Goal: Information Seeking & Learning: Learn about a topic

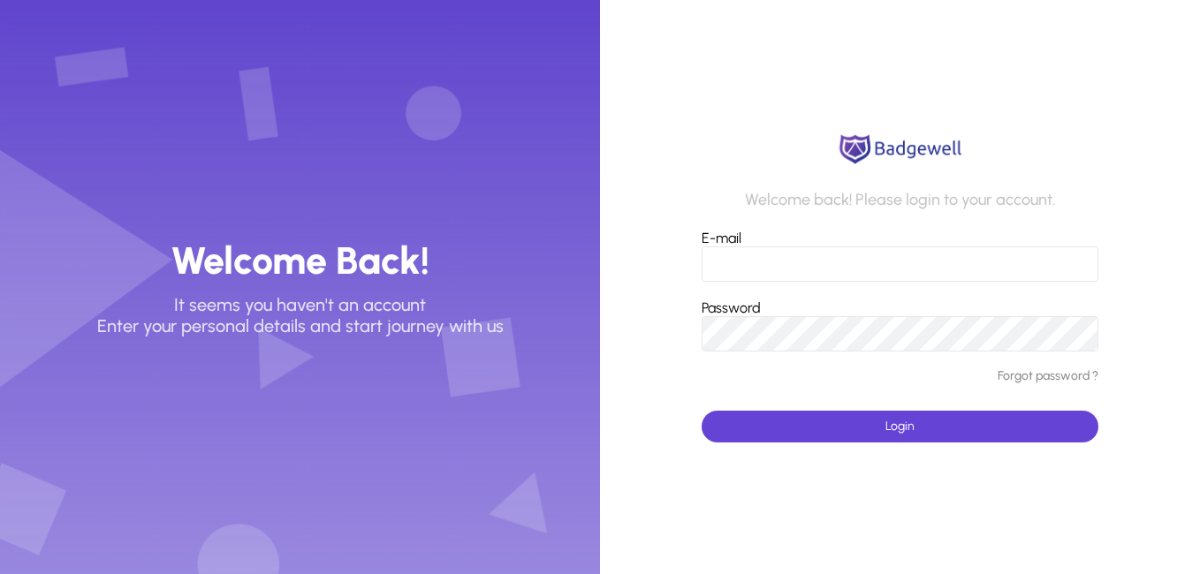
click at [763, 262] on input "E-mail" at bounding box center [900, 264] width 396 height 35
click at [762, 153] on div "Welcome back! Please login to your account. E-mail Password Forgot password ? L…" at bounding box center [900, 287] width 396 height 311
click at [823, 268] on input "E-mail" at bounding box center [900, 264] width 396 height 35
type input "*"
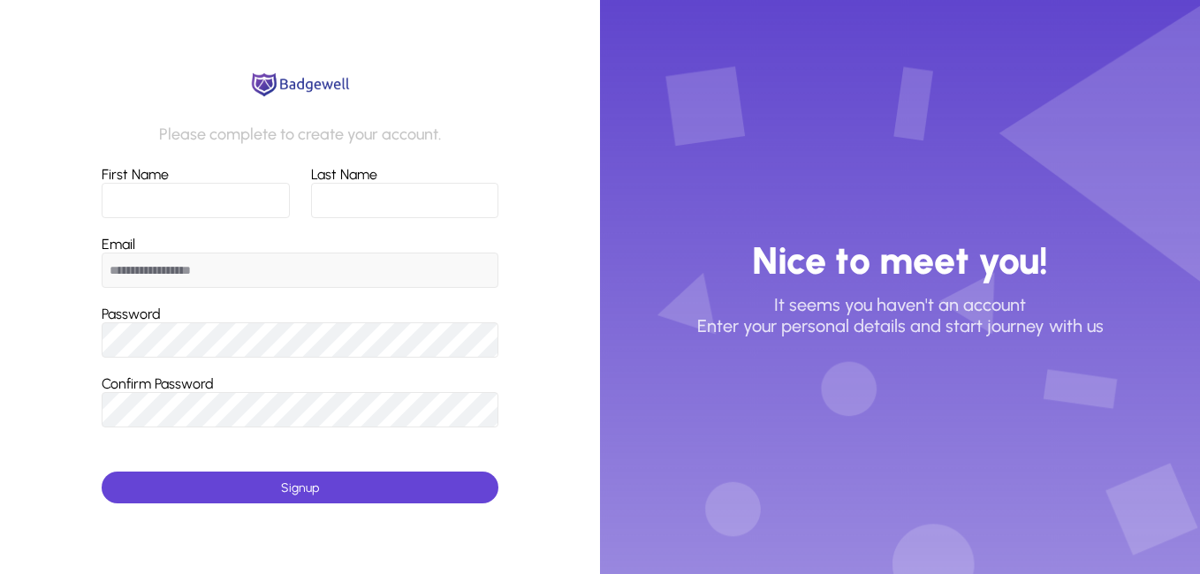
click at [163, 192] on input "First Name" at bounding box center [196, 200] width 188 height 35
type input "*"
type input "******"
click at [341, 201] on input "Last Name" at bounding box center [404, 200] width 187 height 35
type input "***"
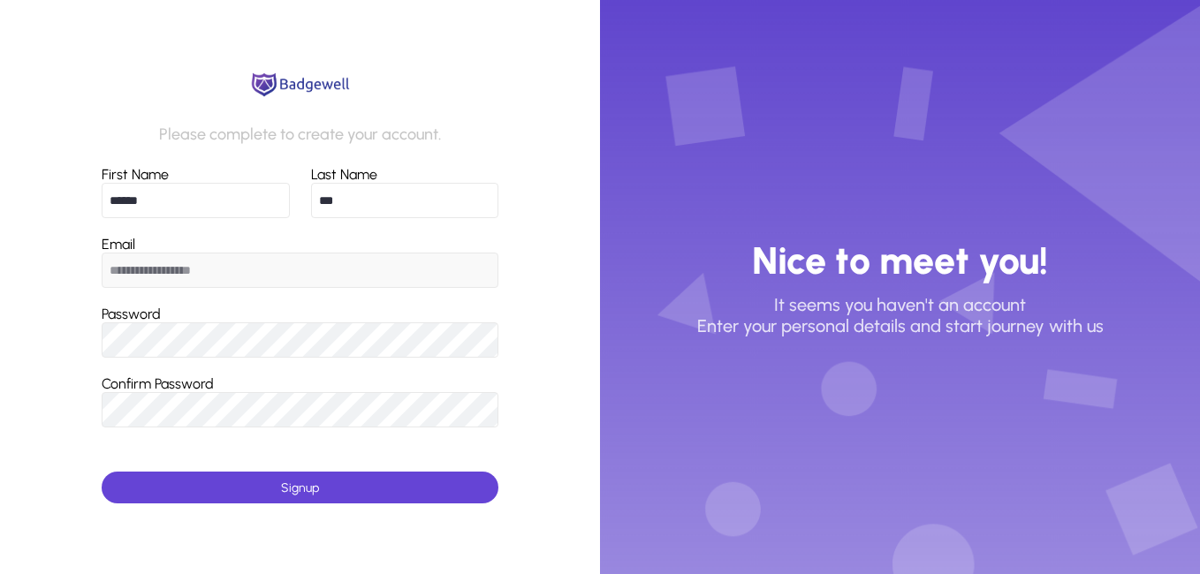
click at [287, 269] on input "**********" at bounding box center [300, 270] width 396 height 35
click at [328, 475] on span "submit" at bounding box center [300, 488] width 396 height 42
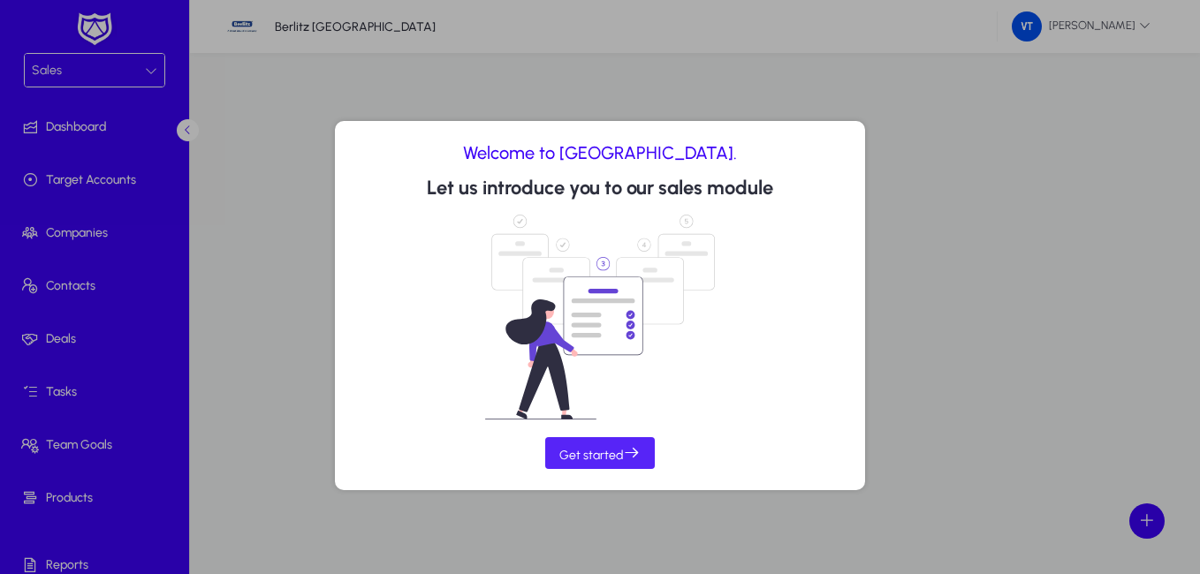
click at [607, 451] on span "Get started" at bounding box center [599, 453] width 81 height 19
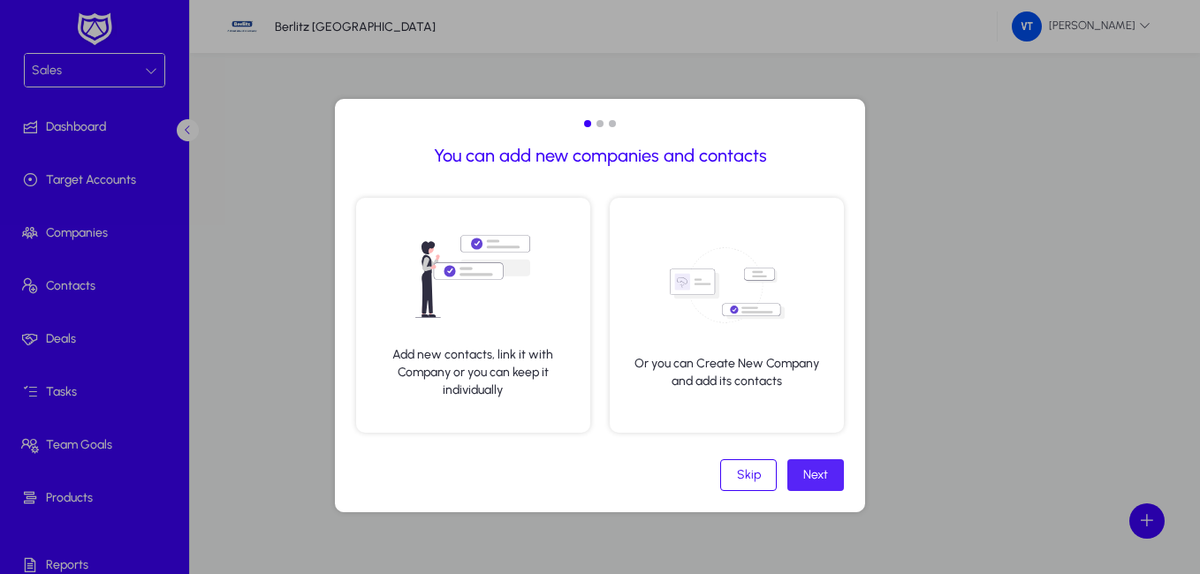
click at [823, 475] on div "Next" at bounding box center [815, 474] width 25 height 15
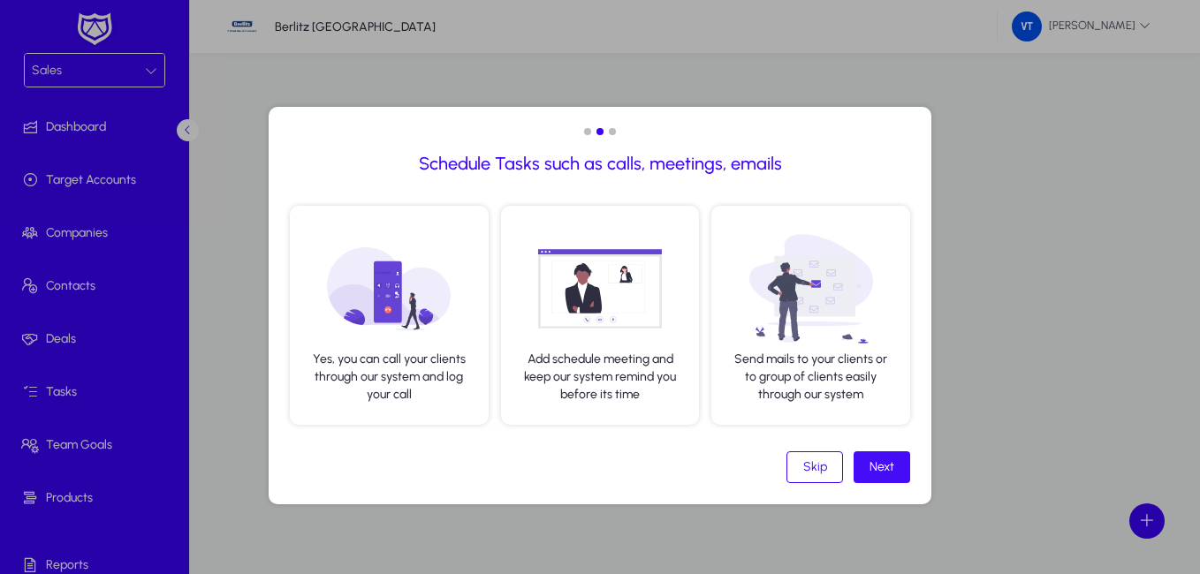
click at [883, 474] on div "Next" at bounding box center [881, 466] width 25 height 15
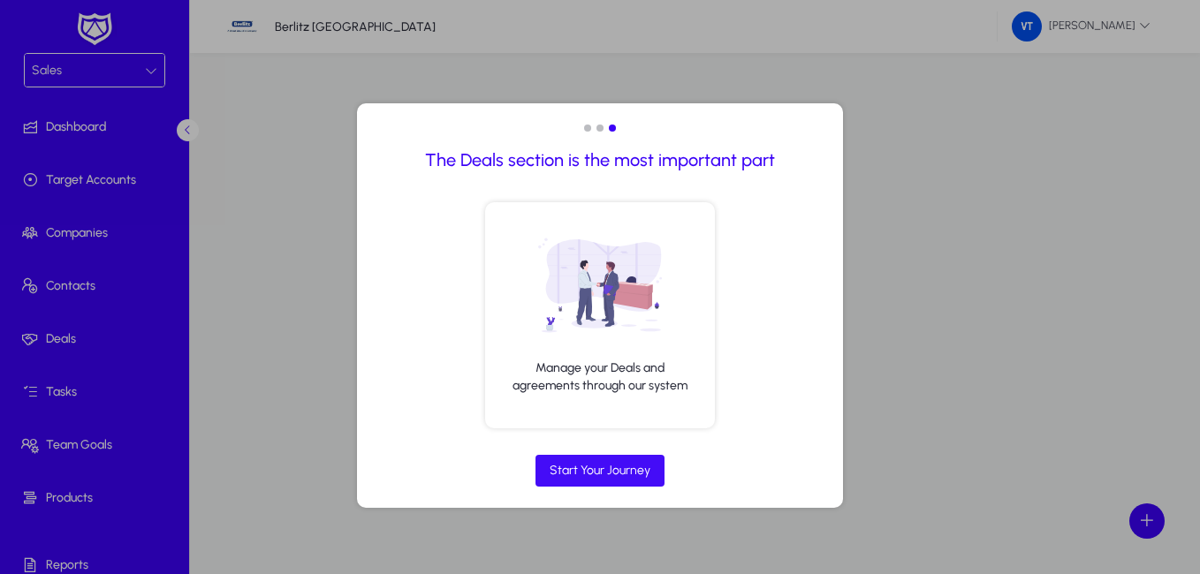
click at [631, 472] on div "Start Your Journey" at bounding box center [600, 470] width 101 height 15
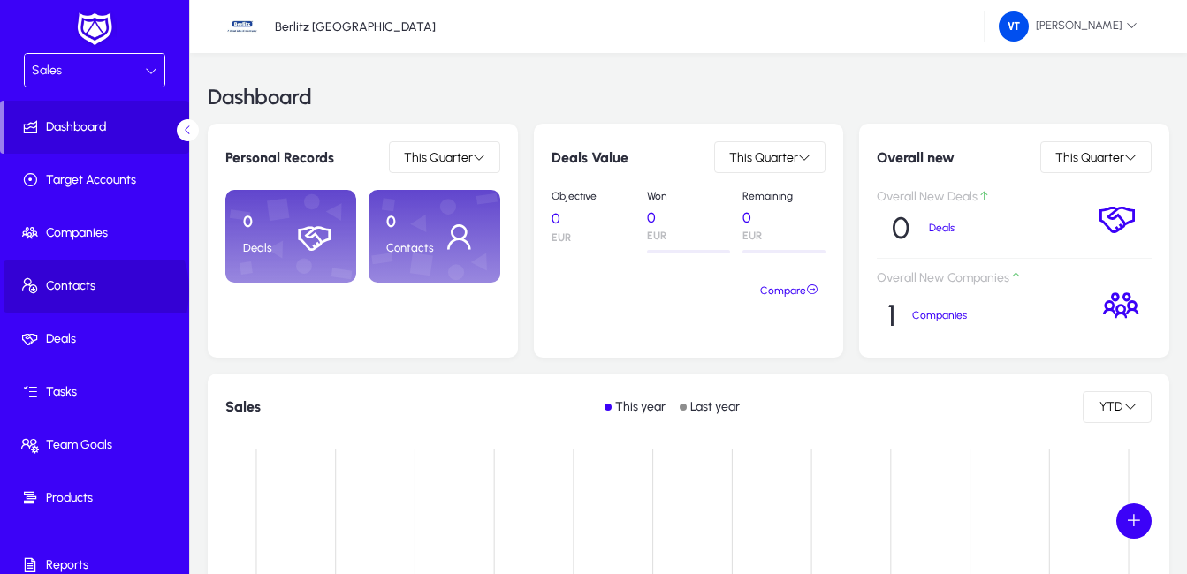
click at [90, 291] on span "Contacts" at bounding box center [98, 286] width 189 height 18
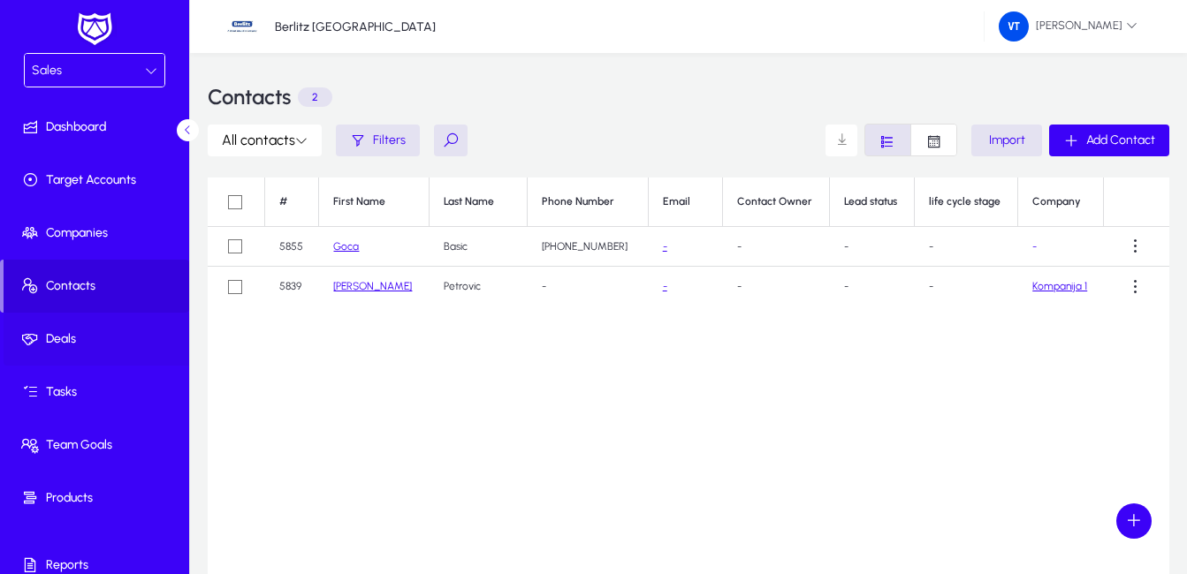
click at [78, 340] on span "Deals" at bounding box center [98, 339] width 189 height 18
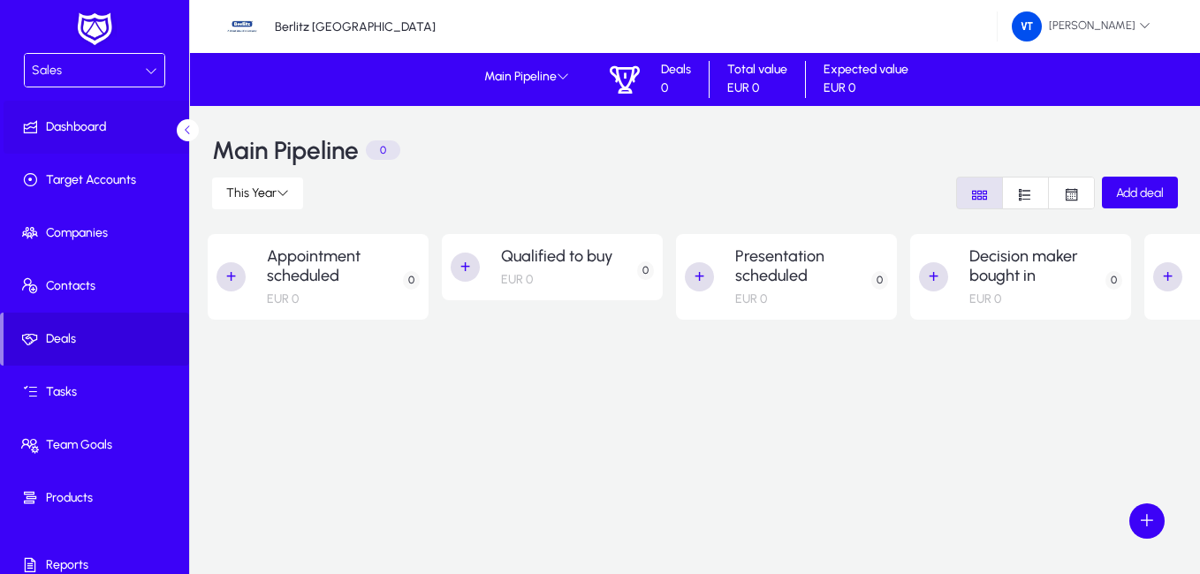
click at [87, 118] on span "Dashboard" at bounding box center [98, 127] width 189 height 18
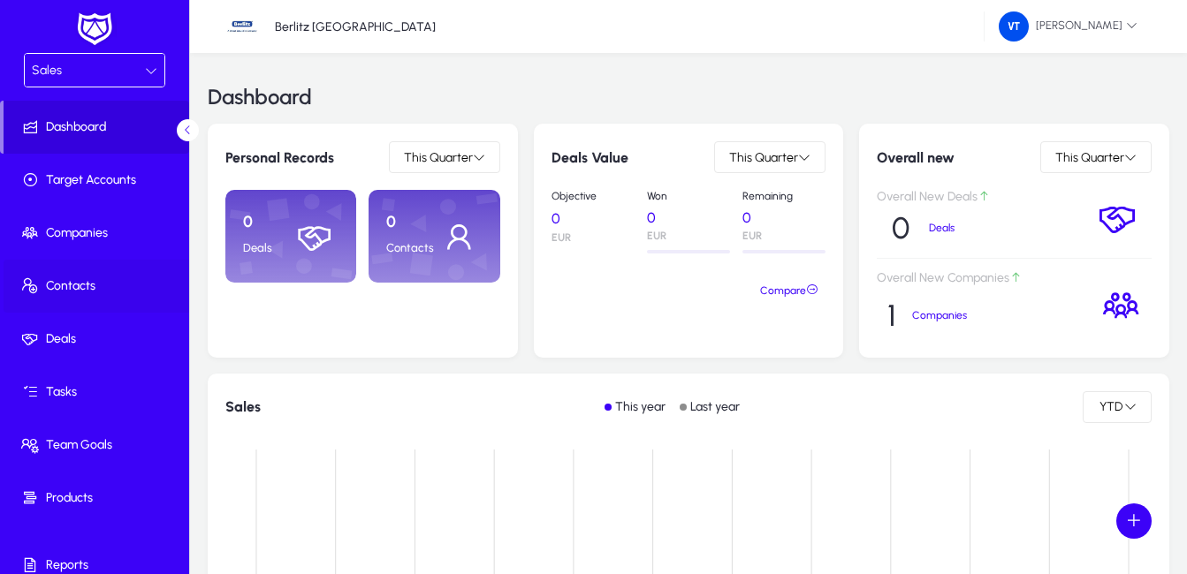
click at [110, 285] on span "Contacts" at bounding box center [98, 286] width 189 height 18
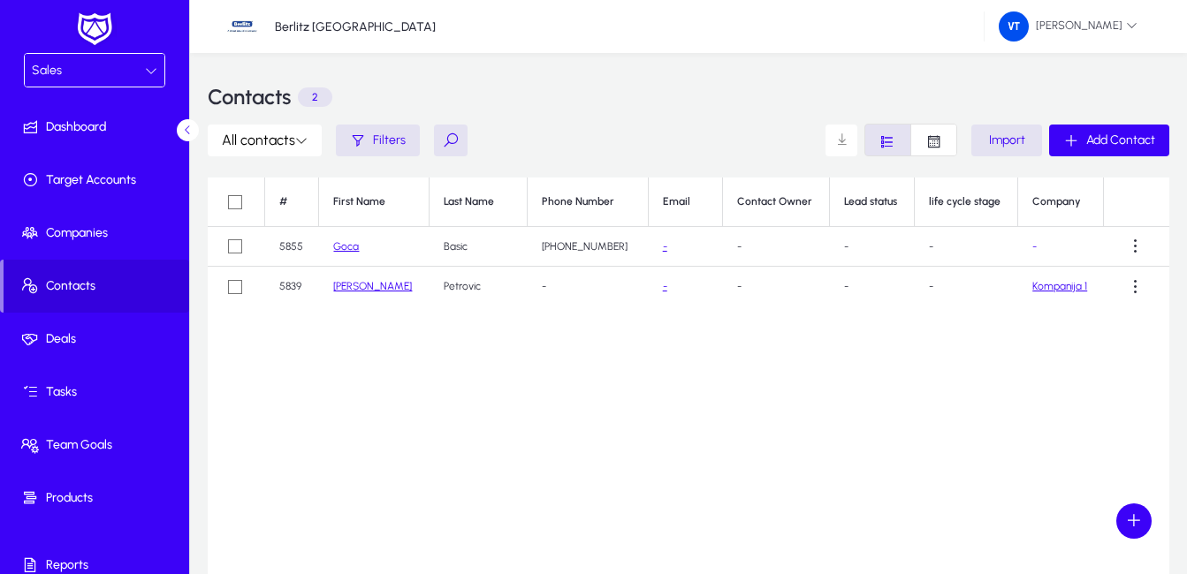
click at [150, 72] on icon at bounding box center [151, 70] width 12 height 12
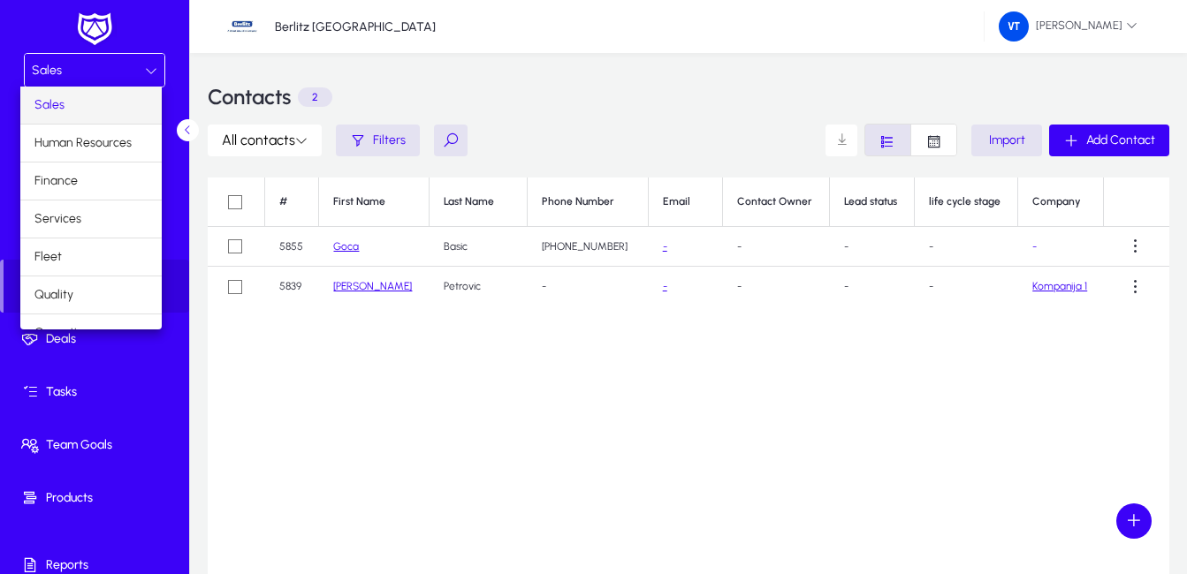
click at [150, 72] on div at bounding box center [593, 287] width 1187 height 574
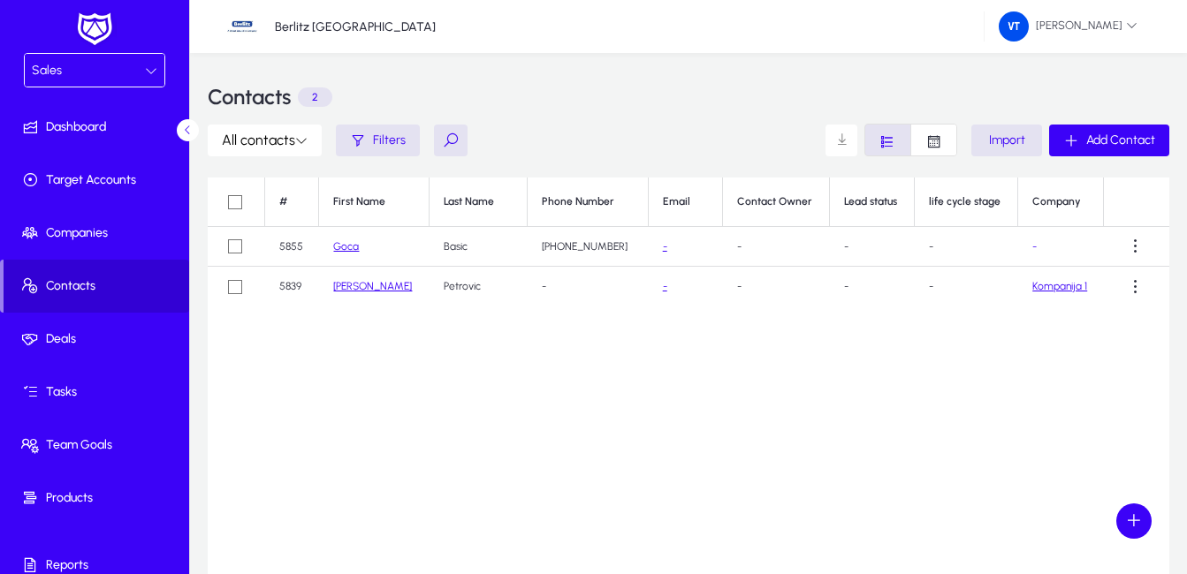
click at [96, 282] on span "Contacts" at bounding box center [97, 286] width 186 height 18
click at [150, 64] on icon at bounding box center [151, 70] width 12 height 12
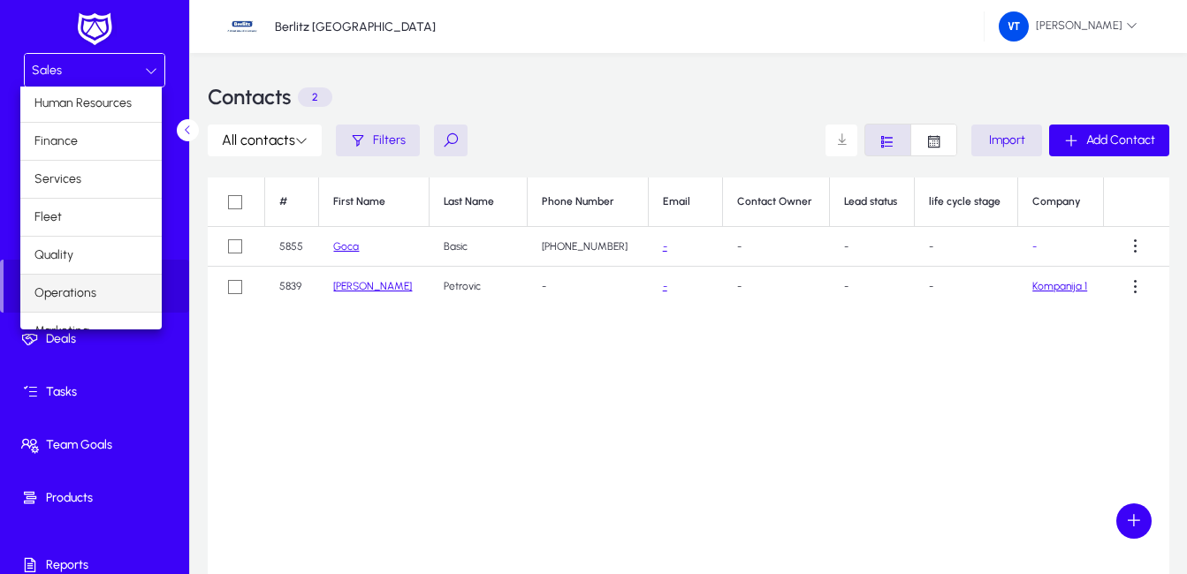
scroll to position [60, 0]
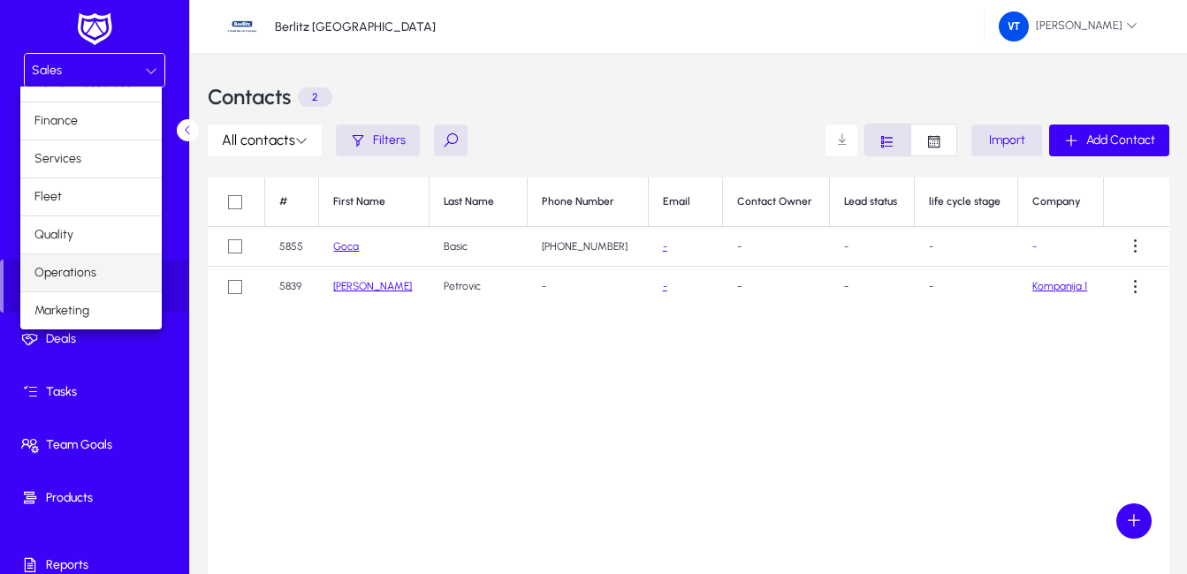
click at [86, 275] on span "Operations" at bounding box center [65, 272] width 62 height 21
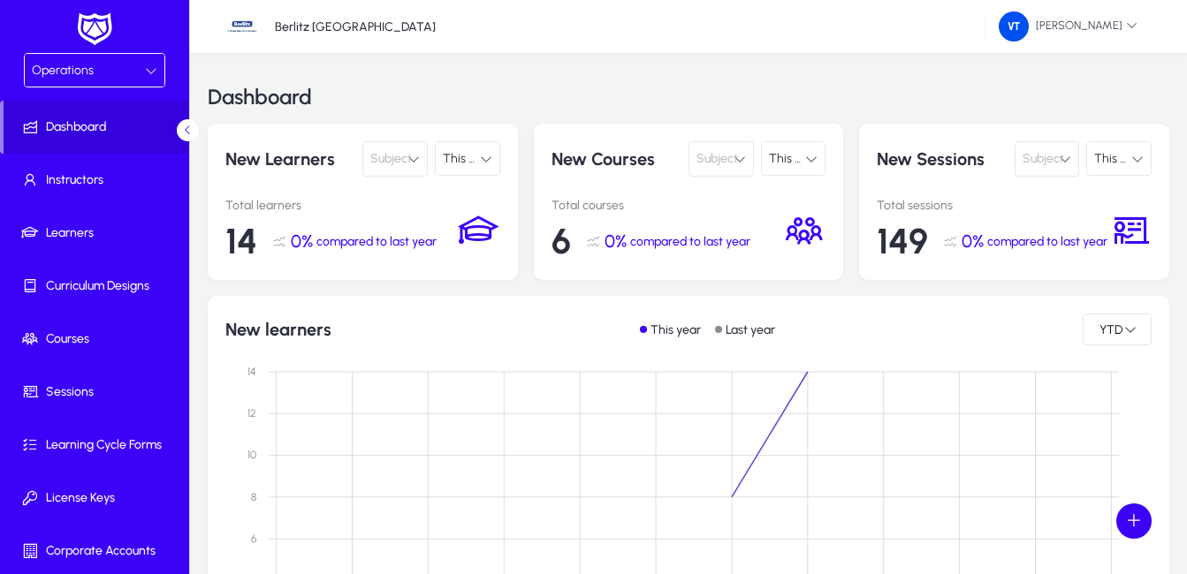
click at [268, 164] on p "New Learners" at bounding box center [290, 158] width 130 height 35
click at [133, 66] on div "Operations" at bounding box center [88, 70] width 113 height 23
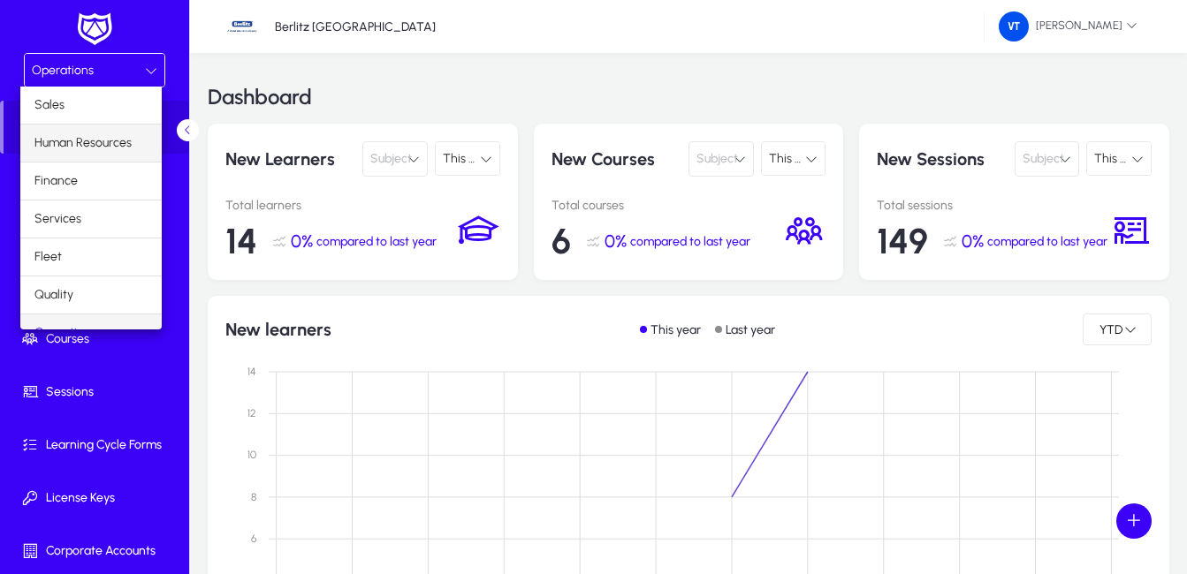
scroll to position [22, 0]
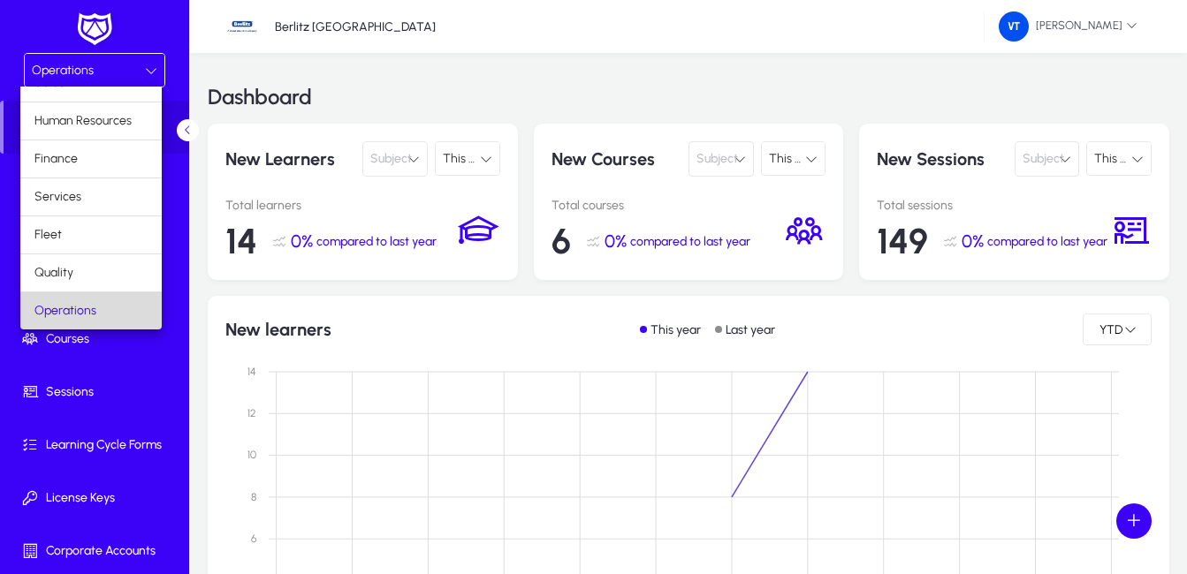
click at [105, 313] on mat-option "Operations" at bounding box center [90, 310] width 141 height 37
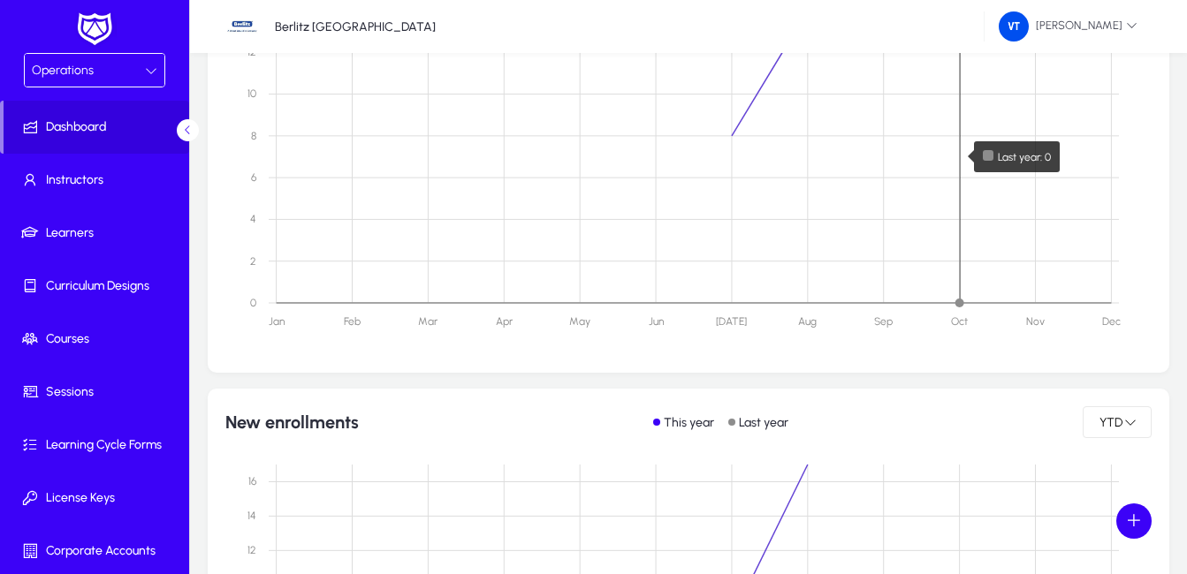
scroll to position [0, 0]
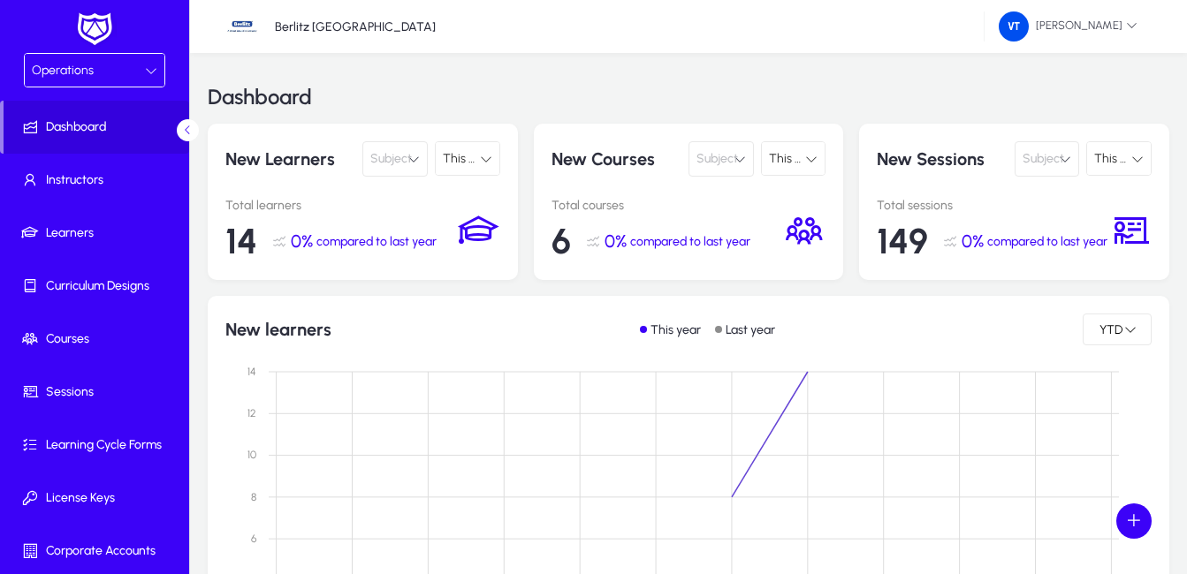
click at [486, 159] on icon at bounding box center [486, 159] width 12 height 12
click at [486, 159] on div at bounding box center [593, 287] width 1187 height 574
click at [1137, 28] on span at bounding box center [1067, 26] width 167 height 42
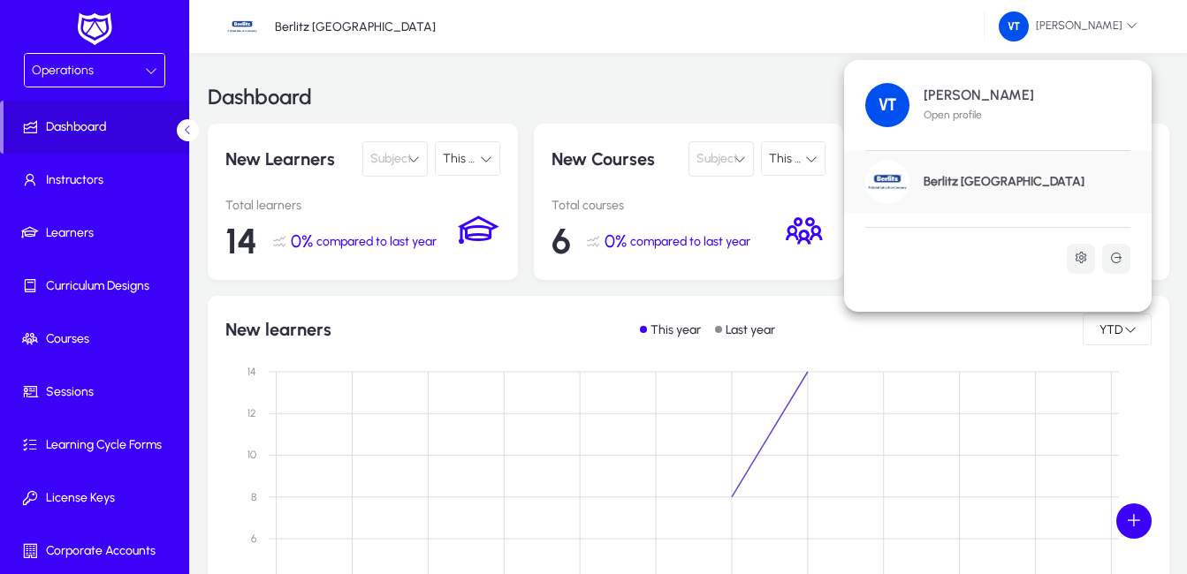
click at [1137, 24] on div at bounding box center [593, 287] width 1187 height 574
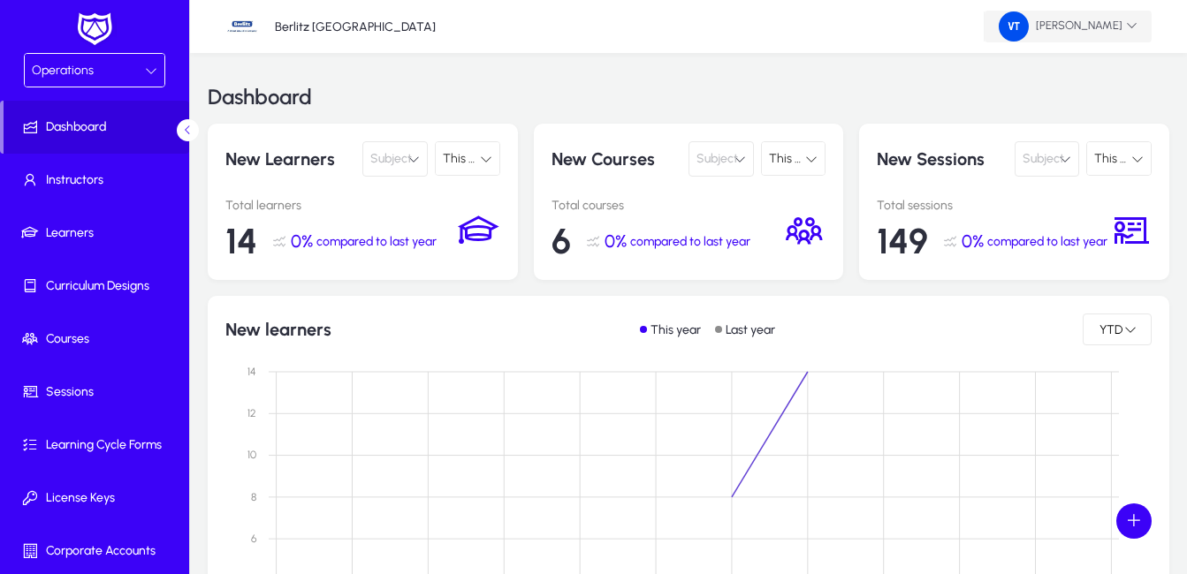
click at [1137, 23] on span at bounding box center [1067, 26] width 167 height 42
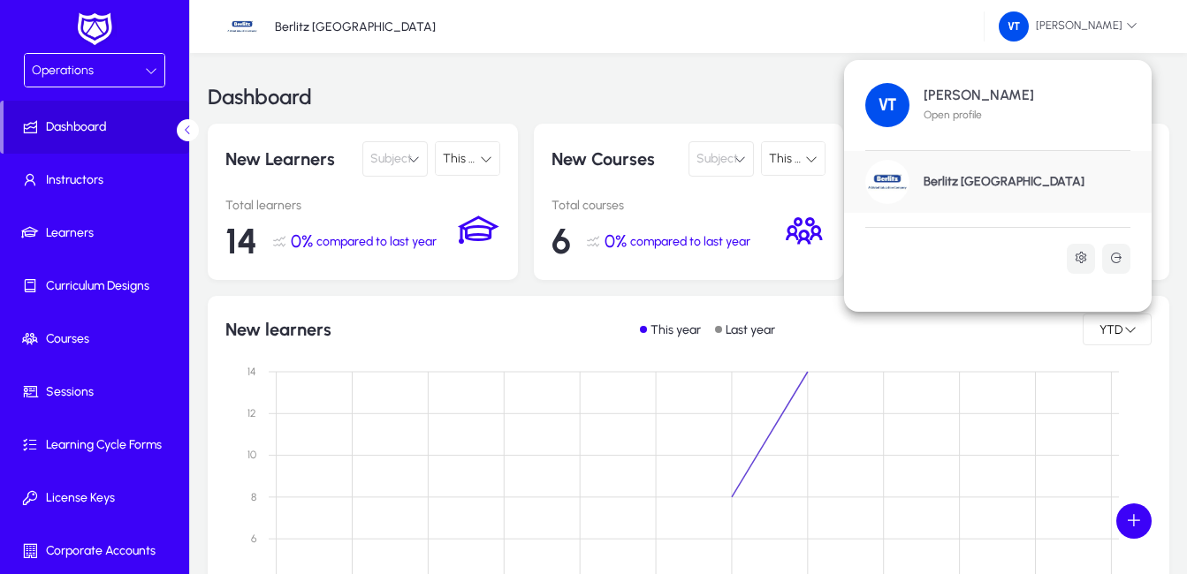
click at [1132, 23] on div at bounding box center [593, 287] width 1187 height 574
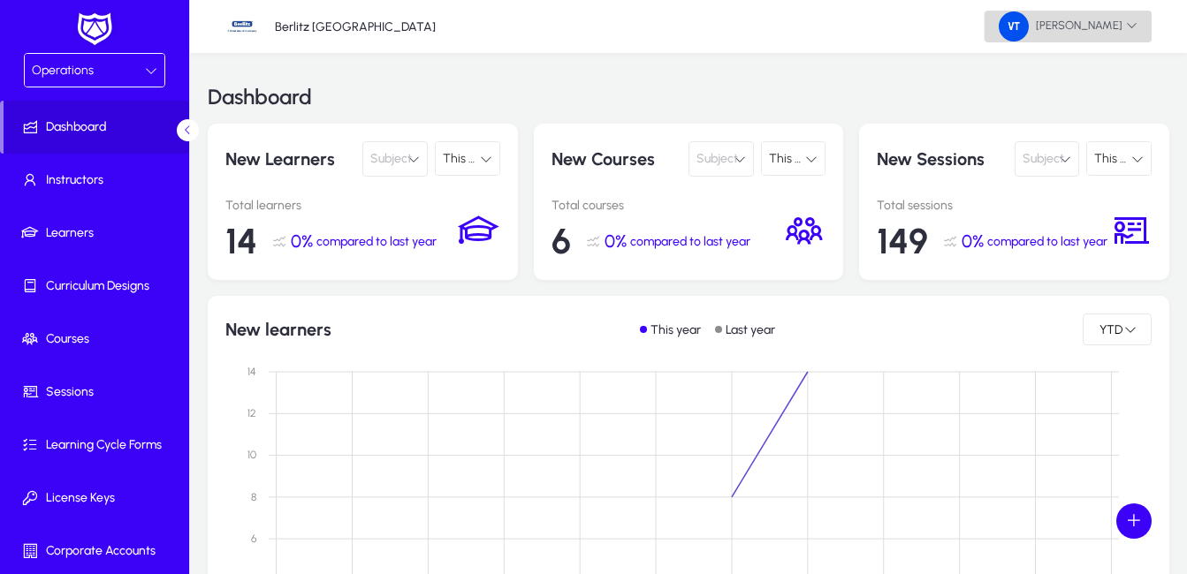
click at [1126, 24] on icon at bounding box center [1131, 24] width 11 height 11
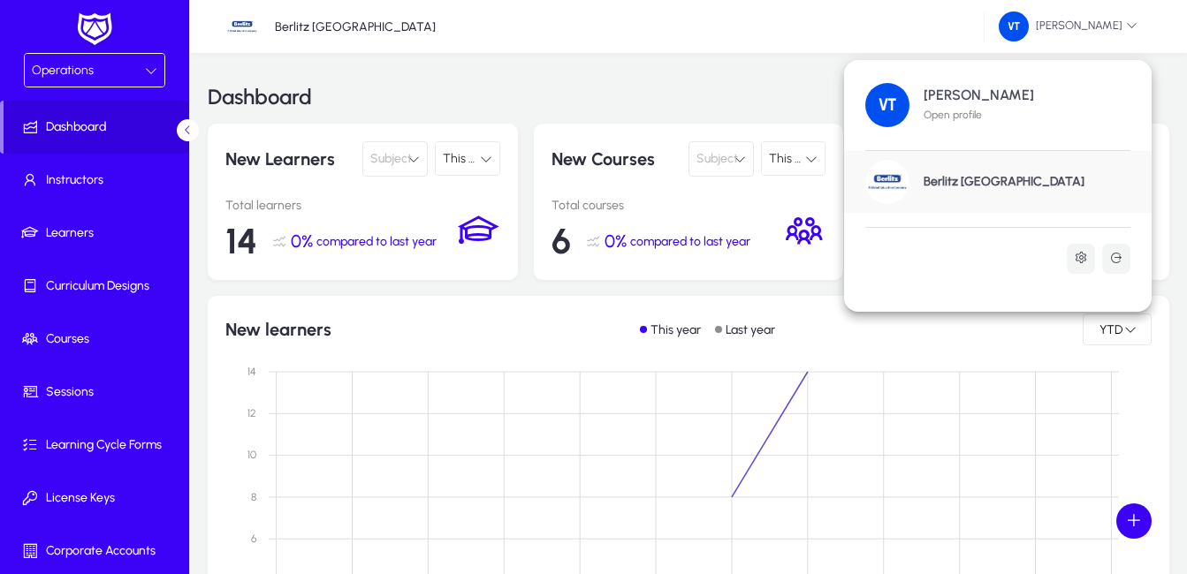
click at [1137, 24] on div at bounding box center [593, 287] width 1187 height 574
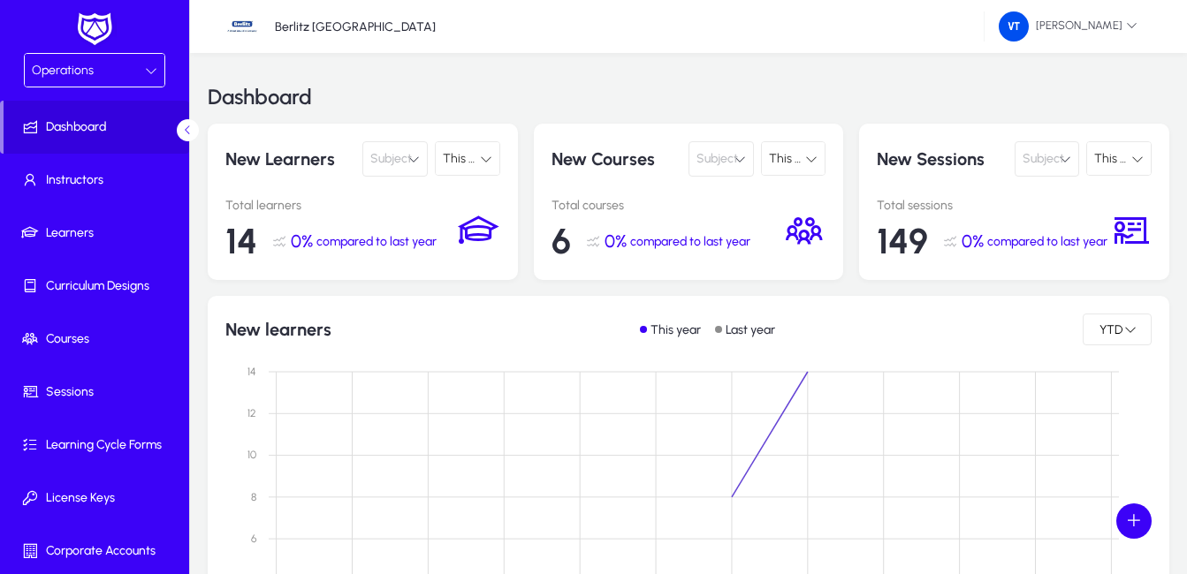
click at [145, 72] on icon at bounding box center [151, 70] width 12 height 12
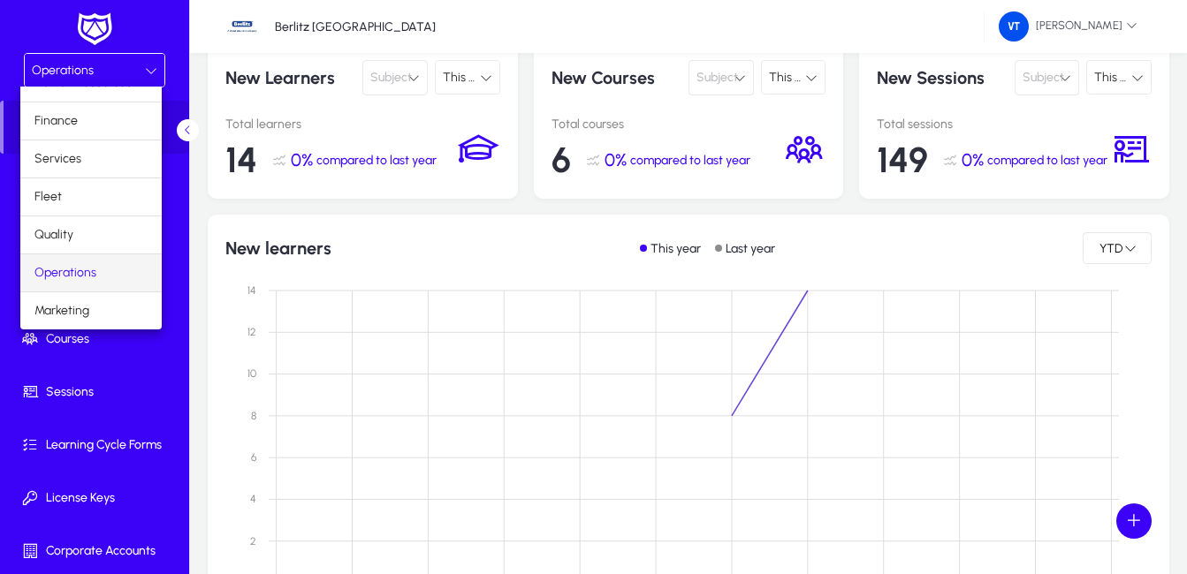
scroll to position [353, 0]
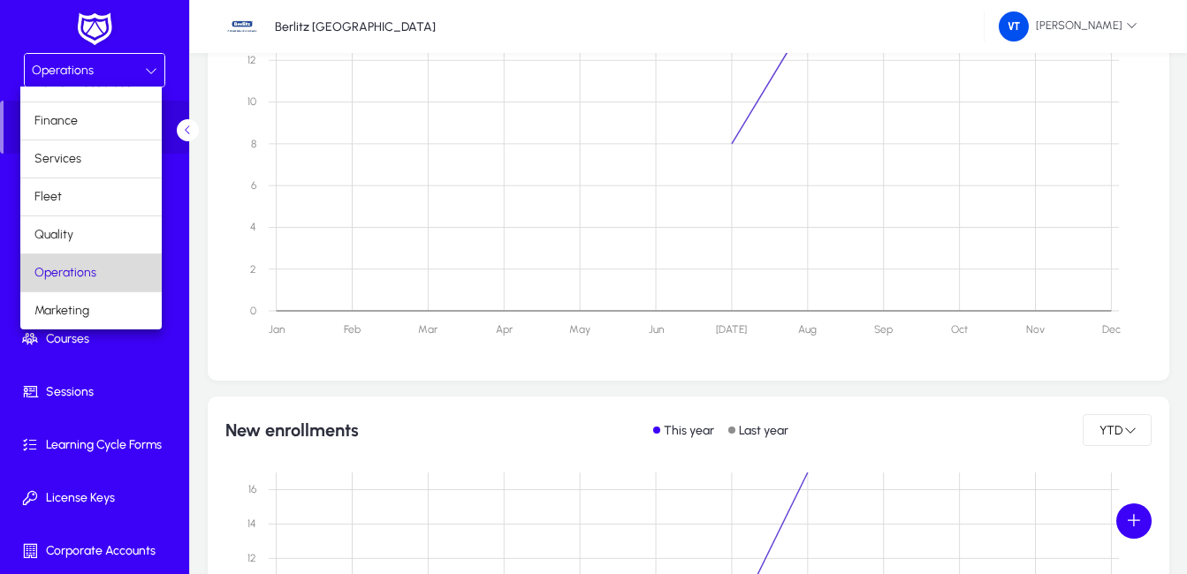
click at [102, 272] on mat-option "Operations" at bounding box center [90, 272] width 141 height 37
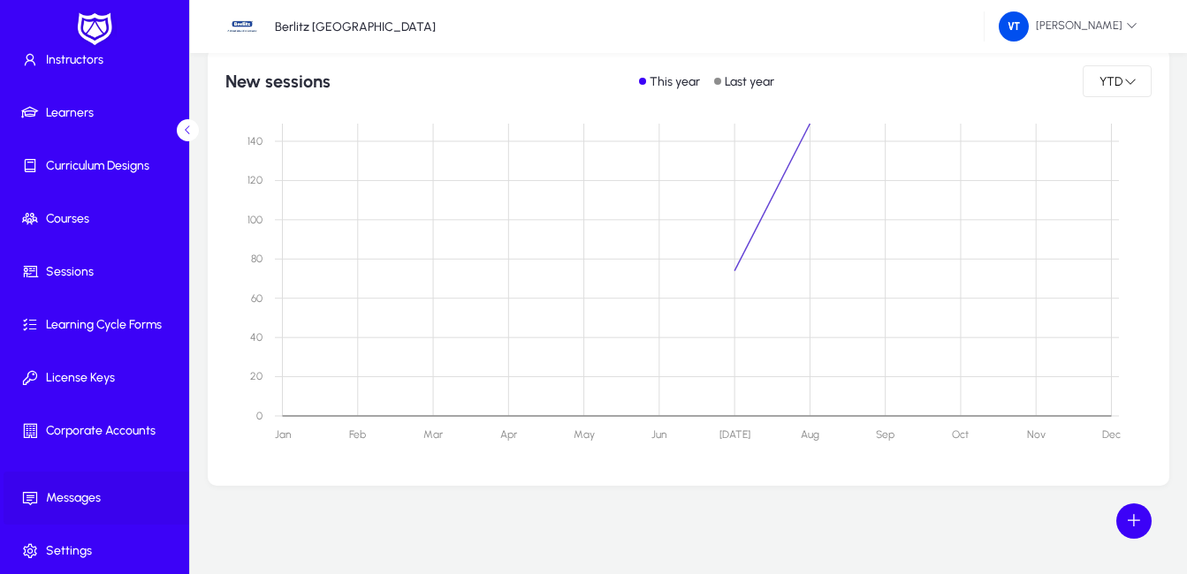
scroll to position [124, 0]
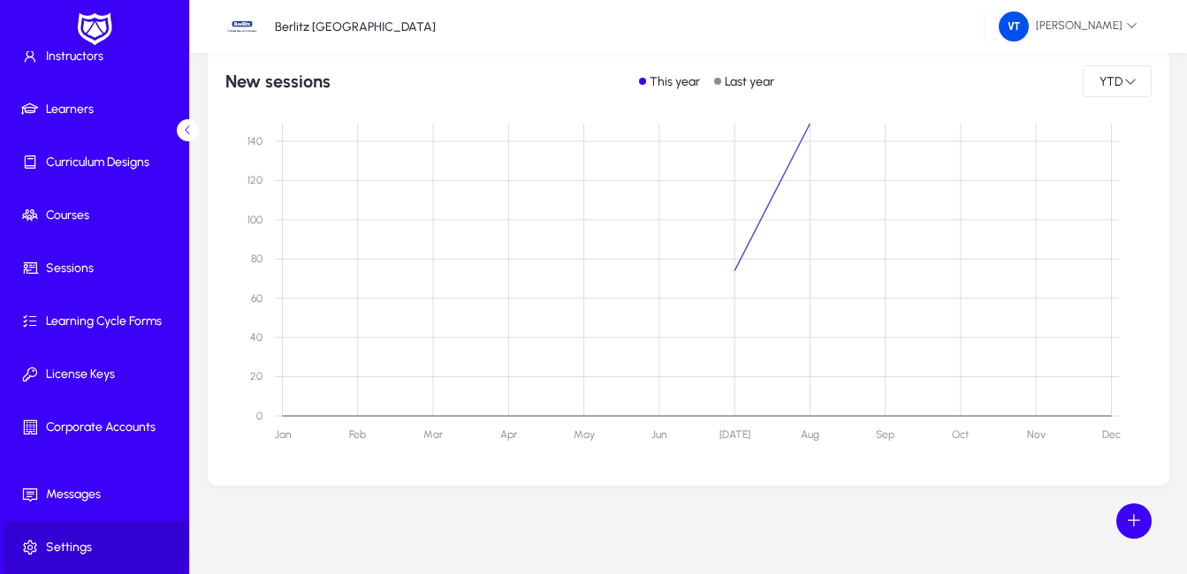
click at [87, 542] on span "Settings" at bounding box center [98, 548] width 189 height 18
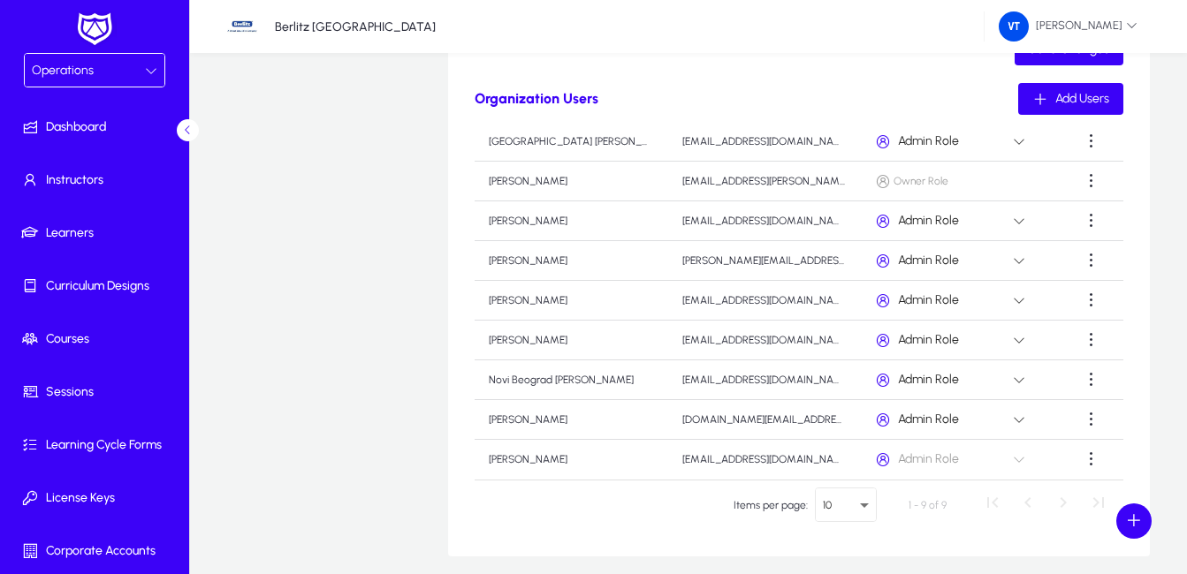
scroll to position [578, 0]
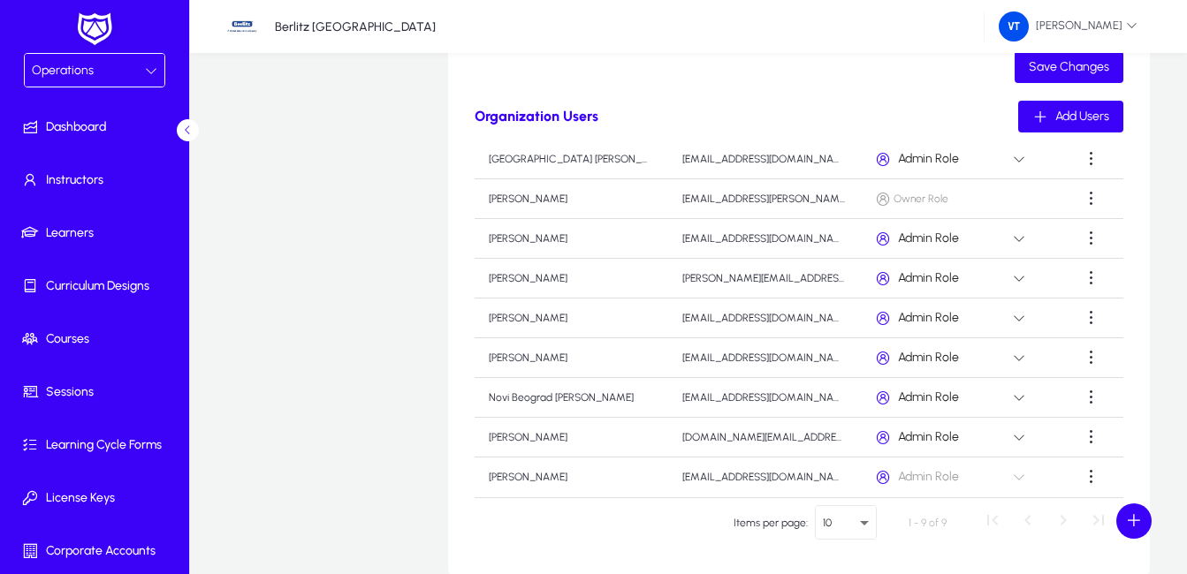
click at [133, 69] on div "Operations" at bounding box center [88, 70] width 113 height 23
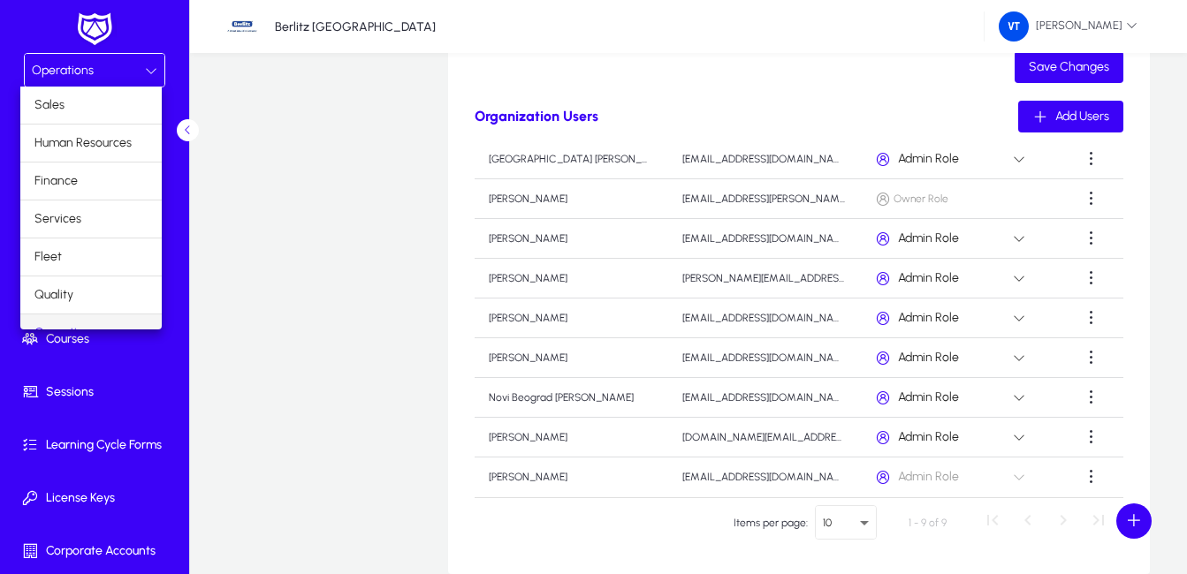
scroll to position [22, 0]
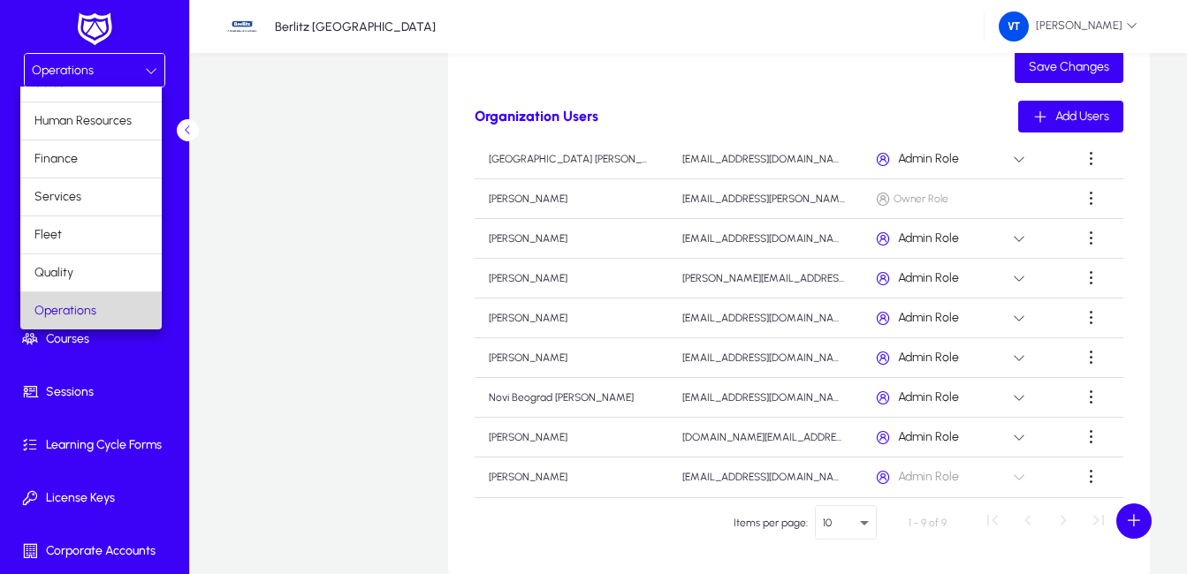
click at [94, 306] on span "Operations" at bounding box center [65, 310] width 62 height 21
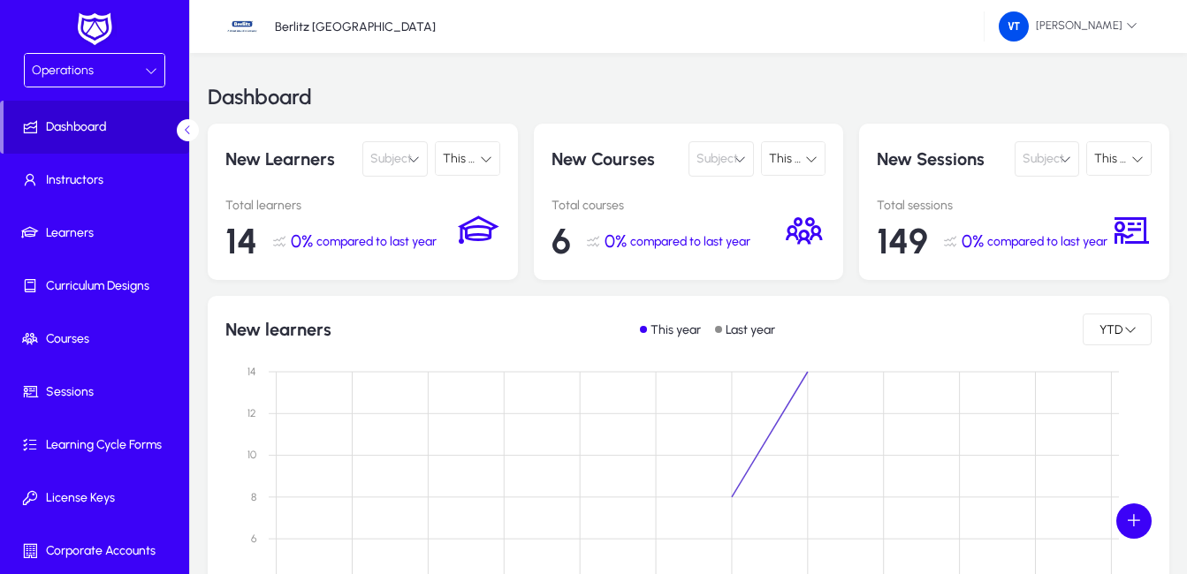
click at [83, 132] on span "Dashboard" at bounding box center [97, 127] width 186 height 18
click at [89, 134] on span "Dashboard" at bounding box center [97, 127] width 186 height 18
click at [301, 158] on p "New Learners" at bounding box center [290, 158] width 130 height 35
click at [247, 243] on span "14" at bounding box center [241, 241] width 32 height 42
click at [480, 157] on icon at bounding box center [486, 159] width 12 height 12
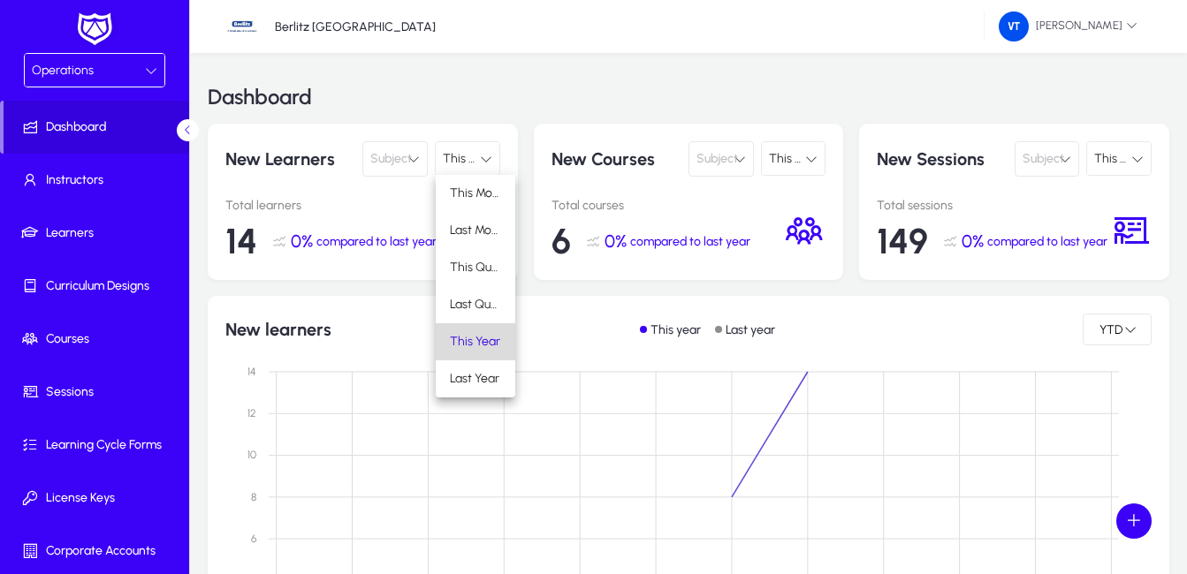
click at [486, 341] on span "This Year" at bounding box center [475, 341] width 50 height 21
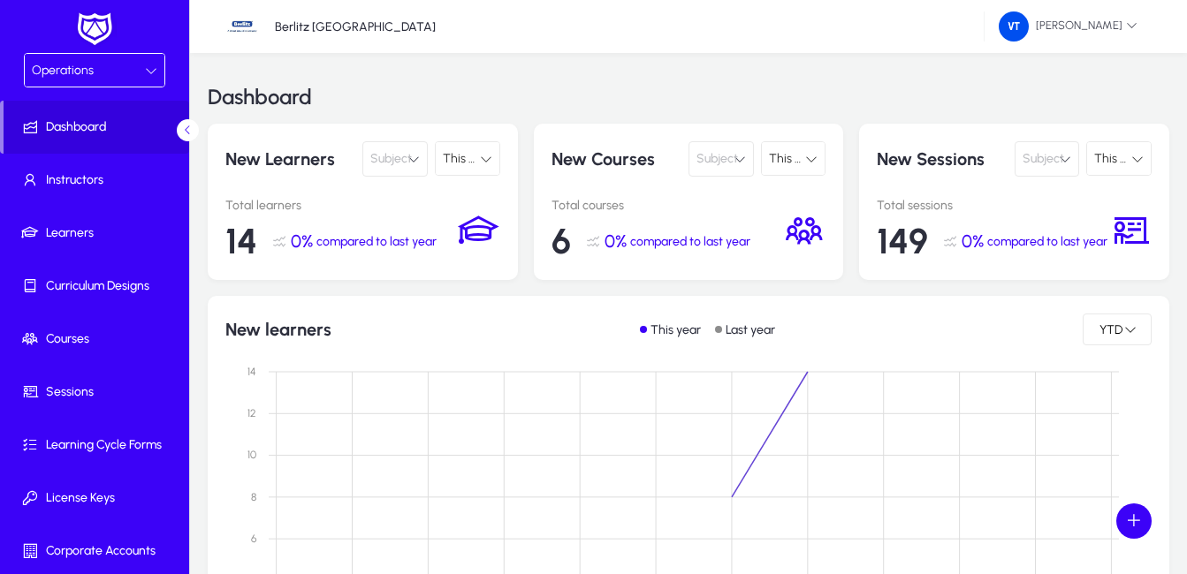
click at [239, 242] on span "14" at bounding box center [241, 241] width 32 height 42
click at [316, 244] on span "compared to last year" at bounding box center [376, 241] width 120 height 15
click at [478, 234] on icon at bounding box center [479, 230] width 42 height 42
click at [79, 236] on span "Learners" at bounding box center [98, 233] width 189 height 18
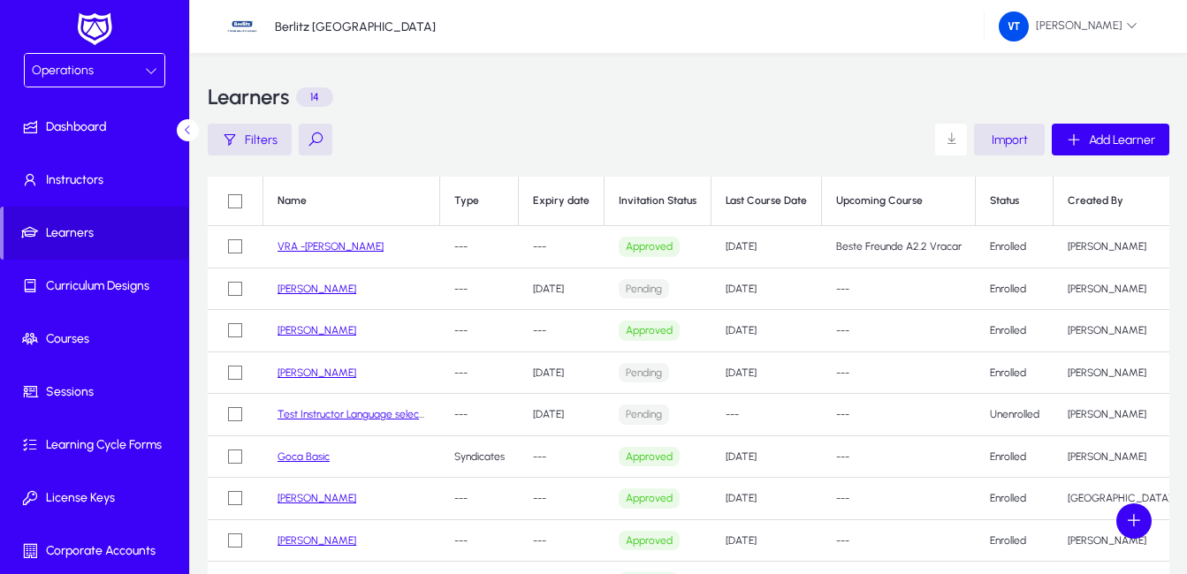
click at [330, 247] on link "VRA -[PERSON_NAME]" at bounding box center [330, 246] width 106 height 12
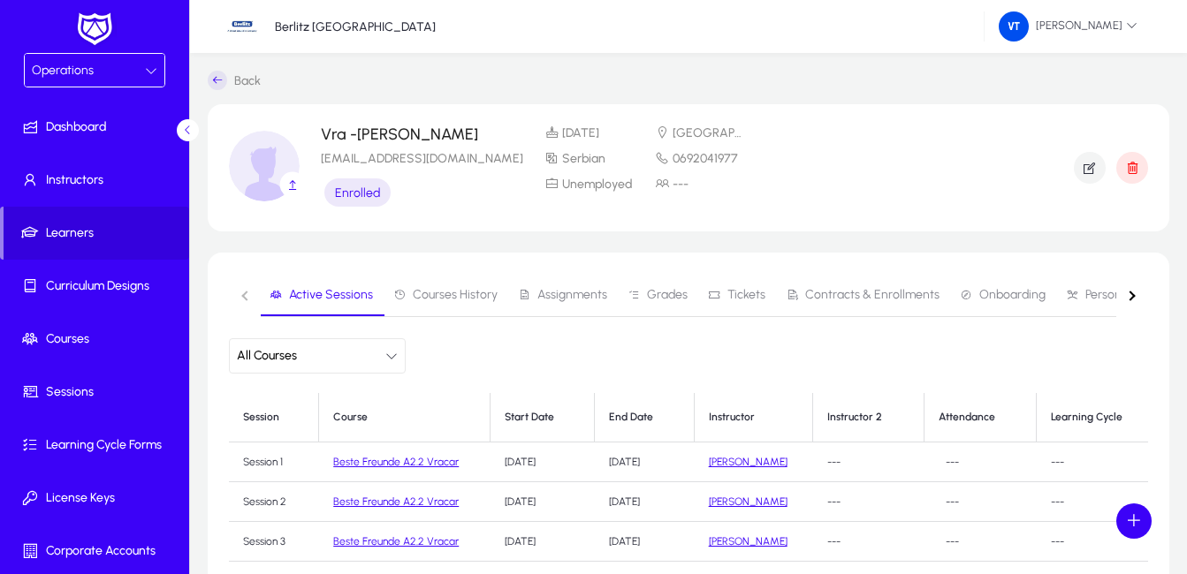
click at [453, 292] on span "Courses History" at bounding box center [455, 295] width 85 height 12
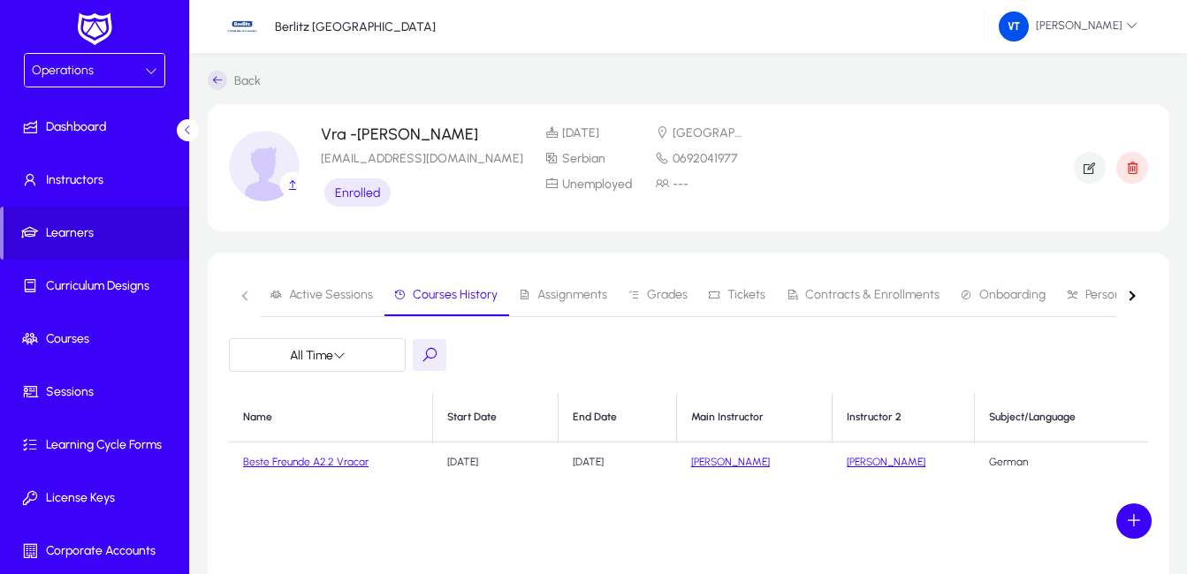
click at [585, 289] on span "Assignments" at bounding box center [572, 295] width 70 height 12
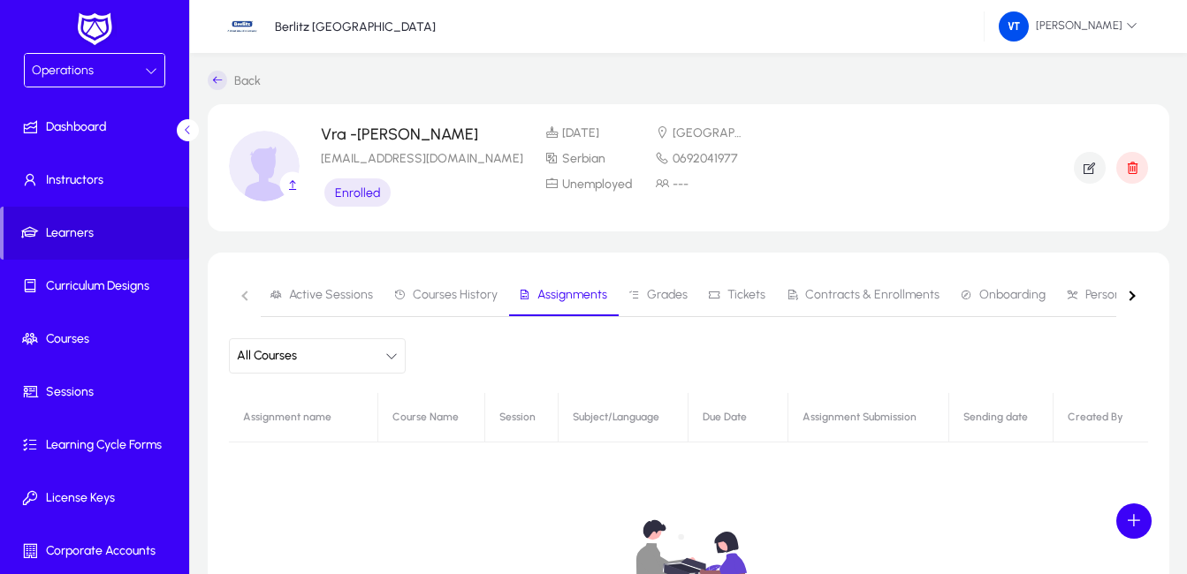
click at [688, 288] on link "Grades" at bounding box center [658, 295] width 80 height 42
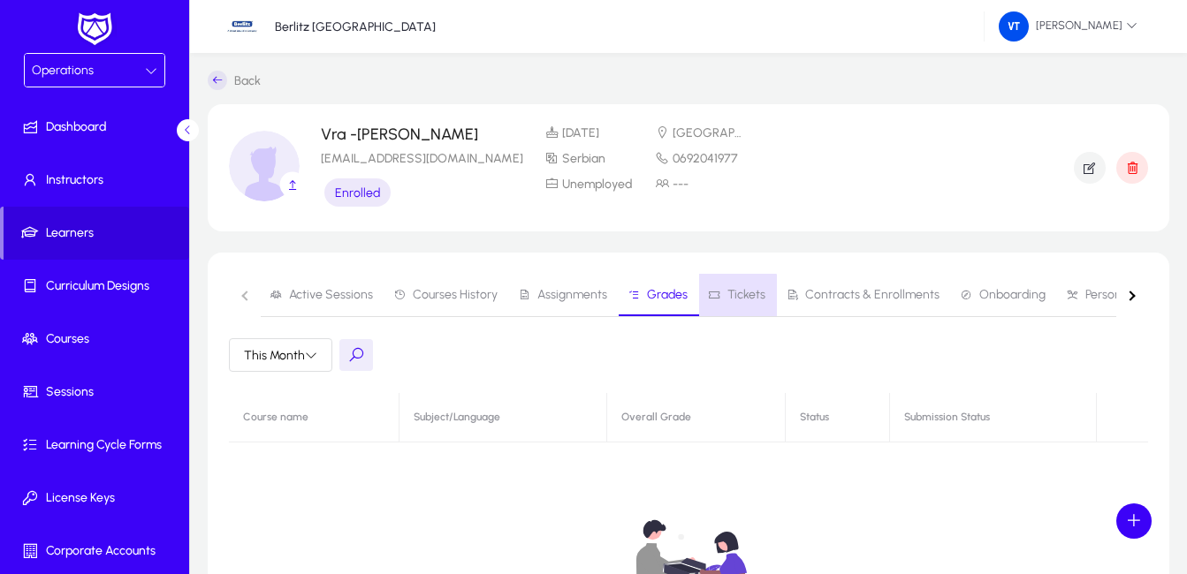
click at [709, 297] on icon at bounding box center [714, 295] width 12 height 12
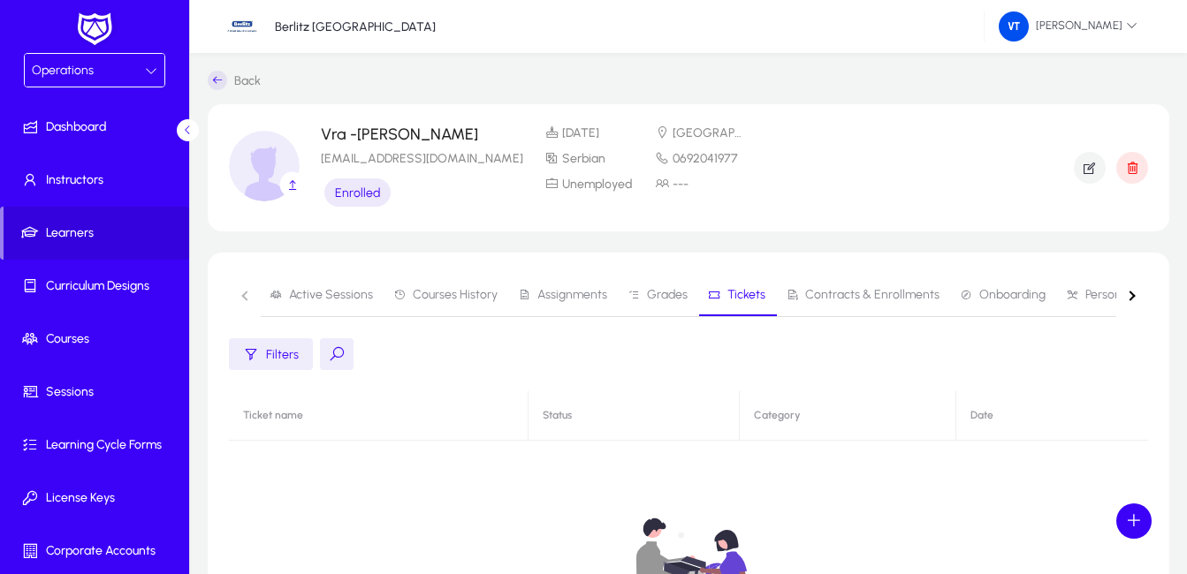
click at [889, 300] on span "Contracts & Enrollments" at bounding box center [872, 295] width 134 height 12
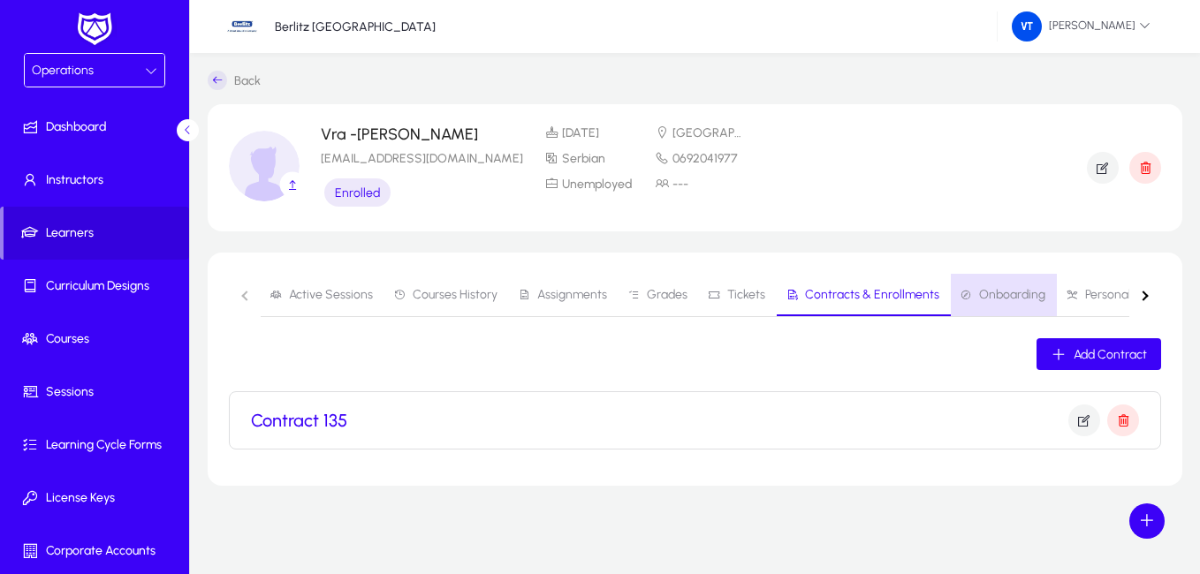
click at [996, 286] on span "Onboarding" at bounding box center [1003, 295] width 86 height 42
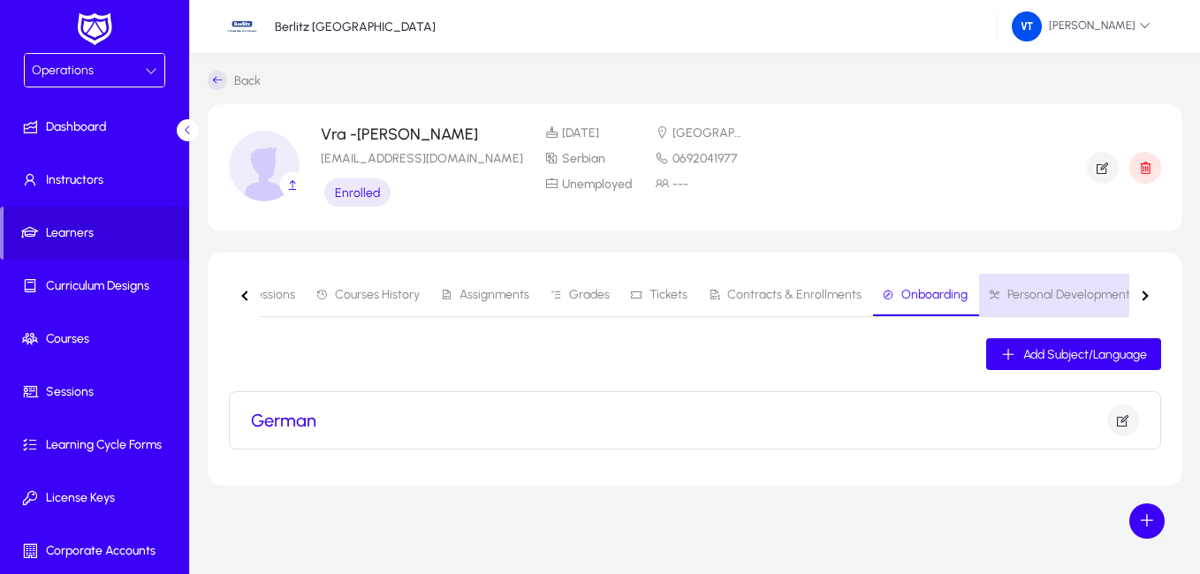
click at [1107, 297] on span "Personal Development" at bounding box center [1068, 295] width 123 height 12
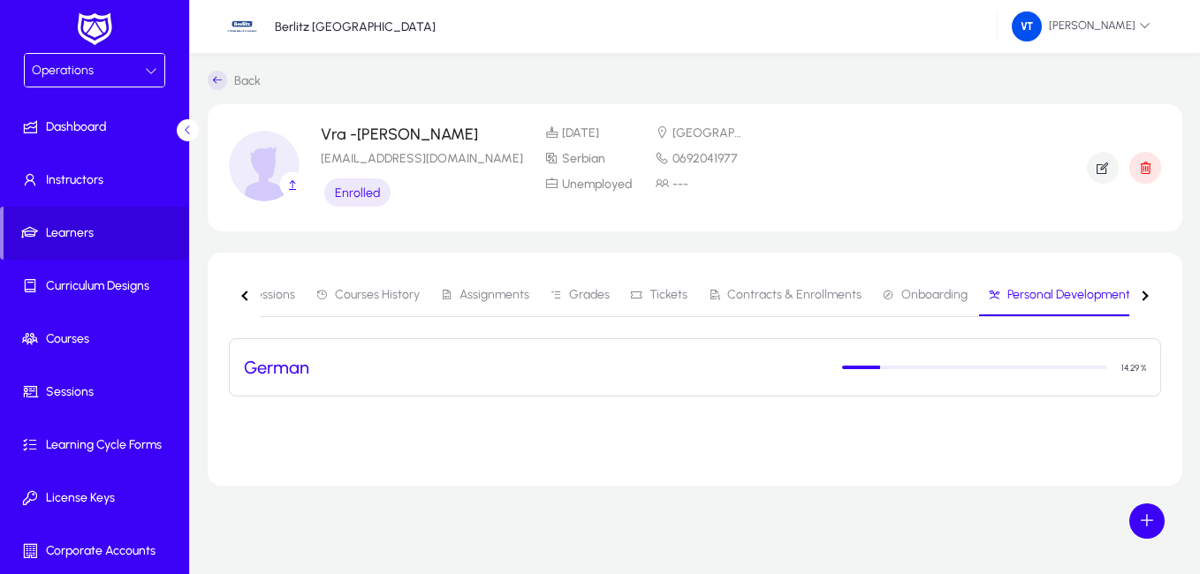
click at [234, 300] on button "button" at bounding box center [245, 295] width 32 height 43
click at [234, 300] on nav "Active Sessions Courses History Assignments Grades Tickets Contracts & Enrollme…" at bounding box center [695, 295] width 932 height 43
click at [233, 299] on nav "Active Sessions Courses History Assignments Grades Tickets Contracts & Enrollme…" at bounding box center [695, 295] width 932 height 43
click at [246, 296] on nav "Active Sessions Courses History Assignments Grades Tickets Contracts & Enrollme…" at bounding box center [695, 295] width 932 height 43
click at [325, 292] on span "Active Sessions" at bounding box center [331, 295] width 84 height 12
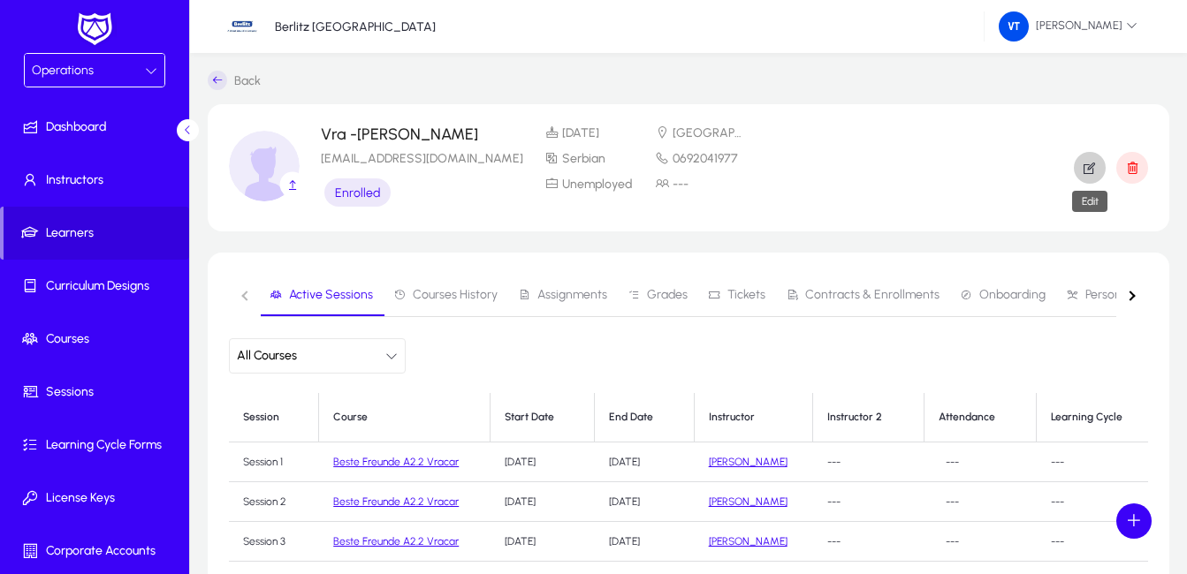
click at [1094, 165] on icon "button" at bounding box center [1089, 168] width 16 height 16
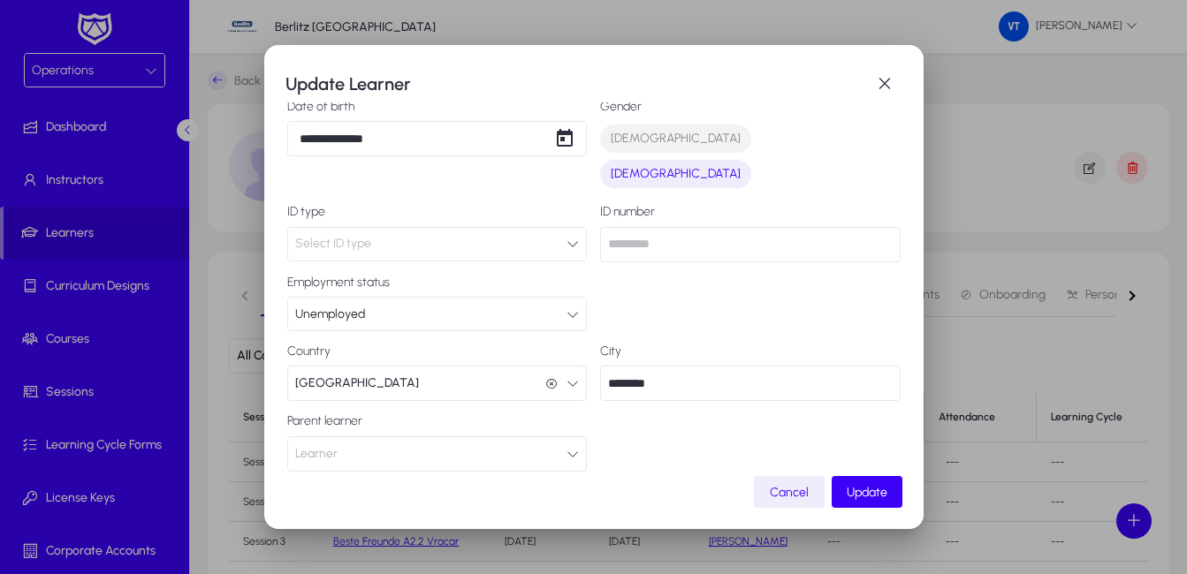
scroll to position [265, 0]
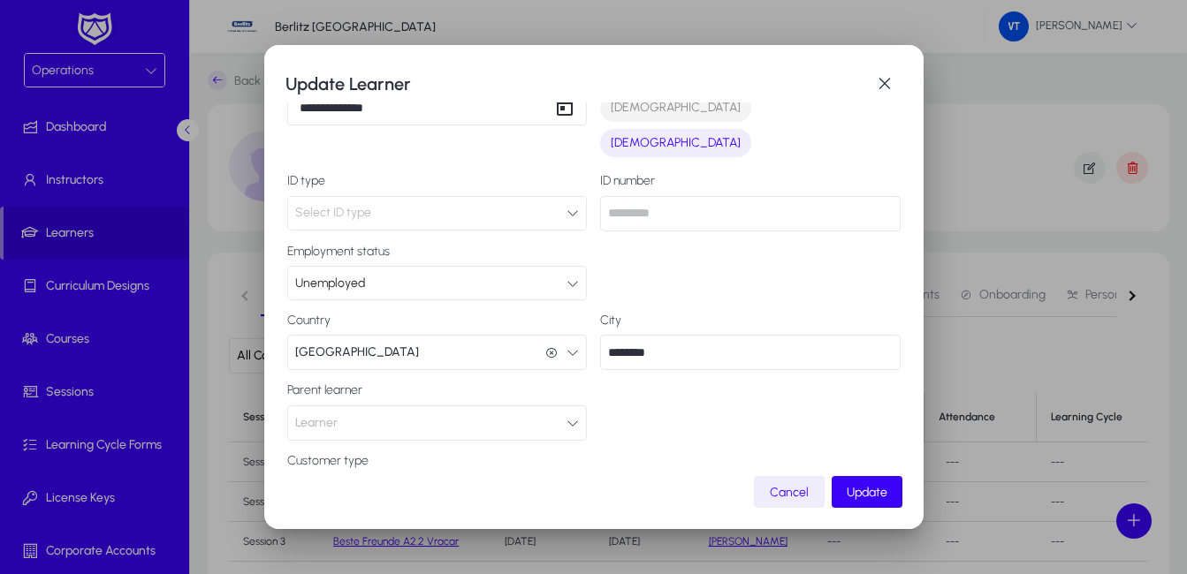
click at [572, 417] on icon "button" at bounding box center [572, 423] width 12 height 12
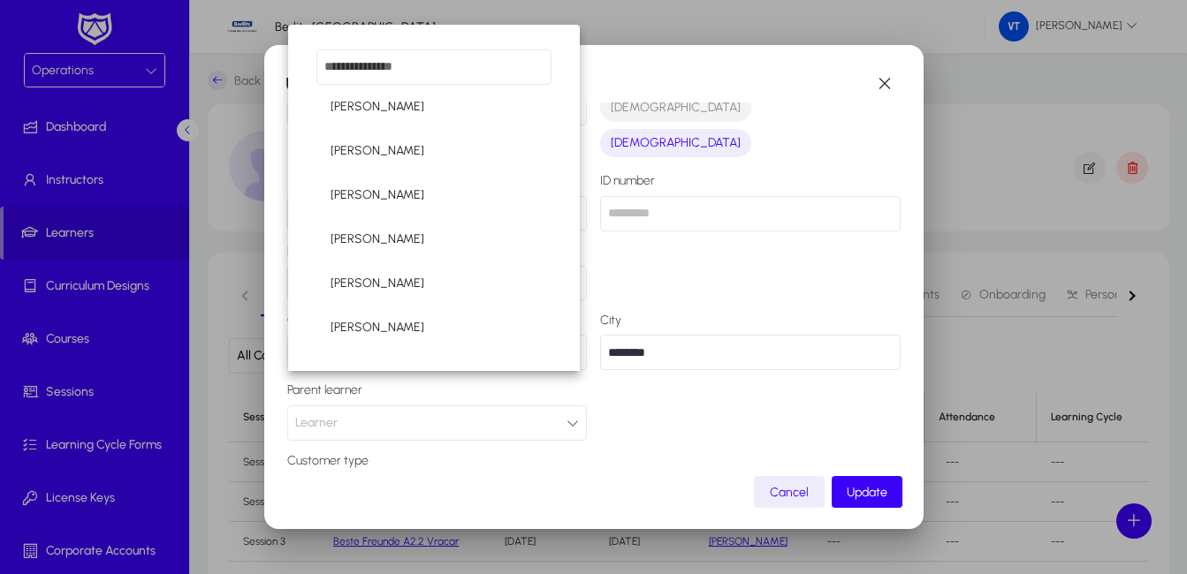
scroll to position [191, 0]
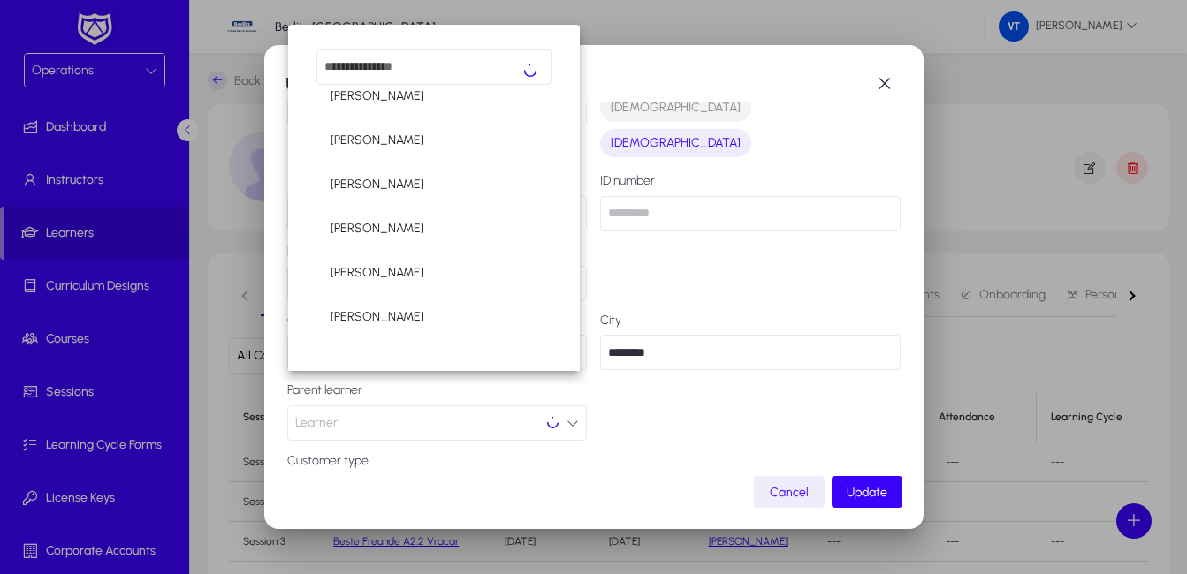
click at [682, 410] on div at bounding box center [593, 287] width 1187 height 574
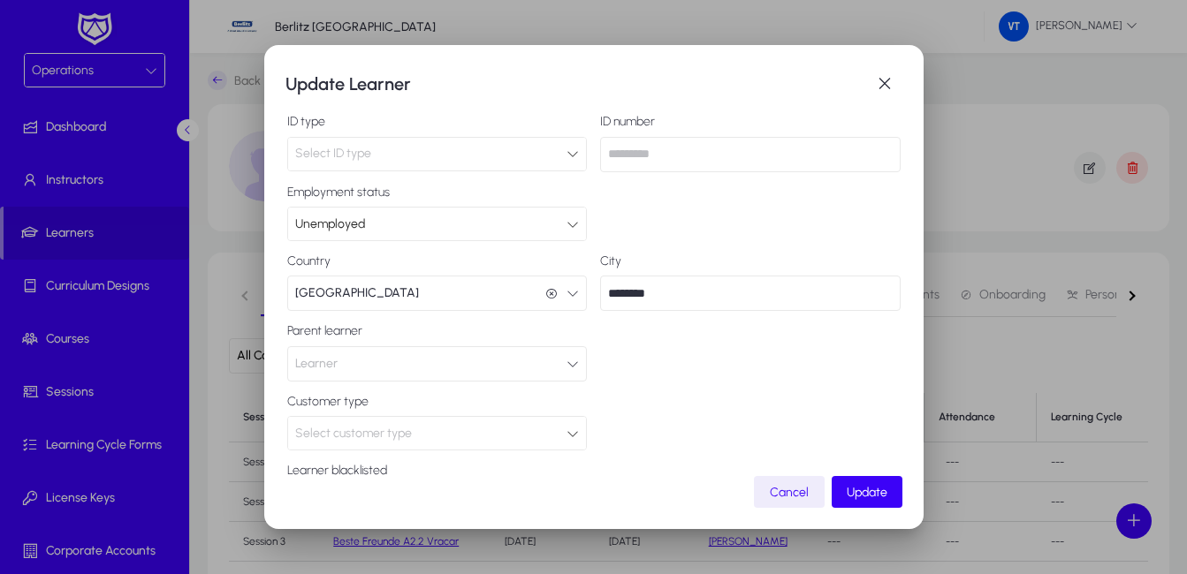
scroll to position [353, 0]
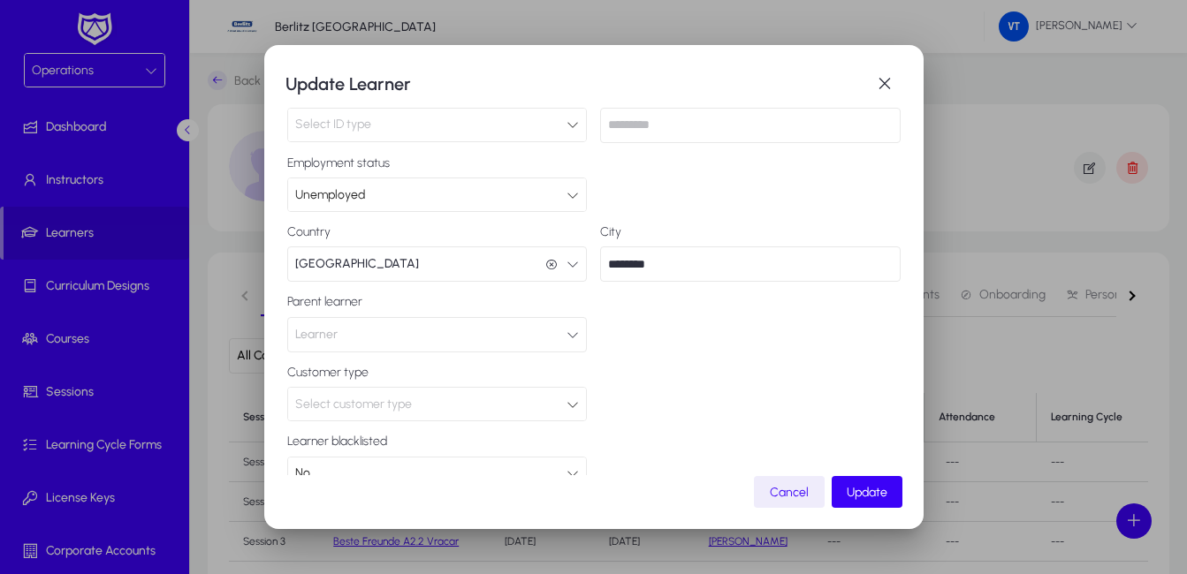
click at [567, 398] on icon at bounding box center [572, 404] width 12 height 12
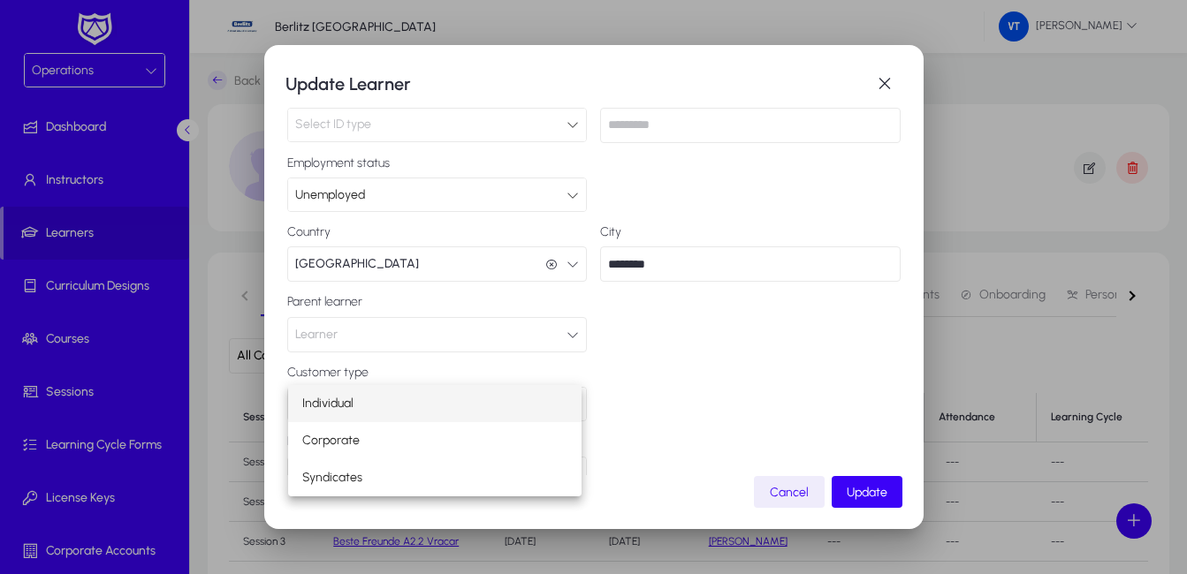
click at [712, 405] on div at bounding box center [593, 287] width 1187 height 574
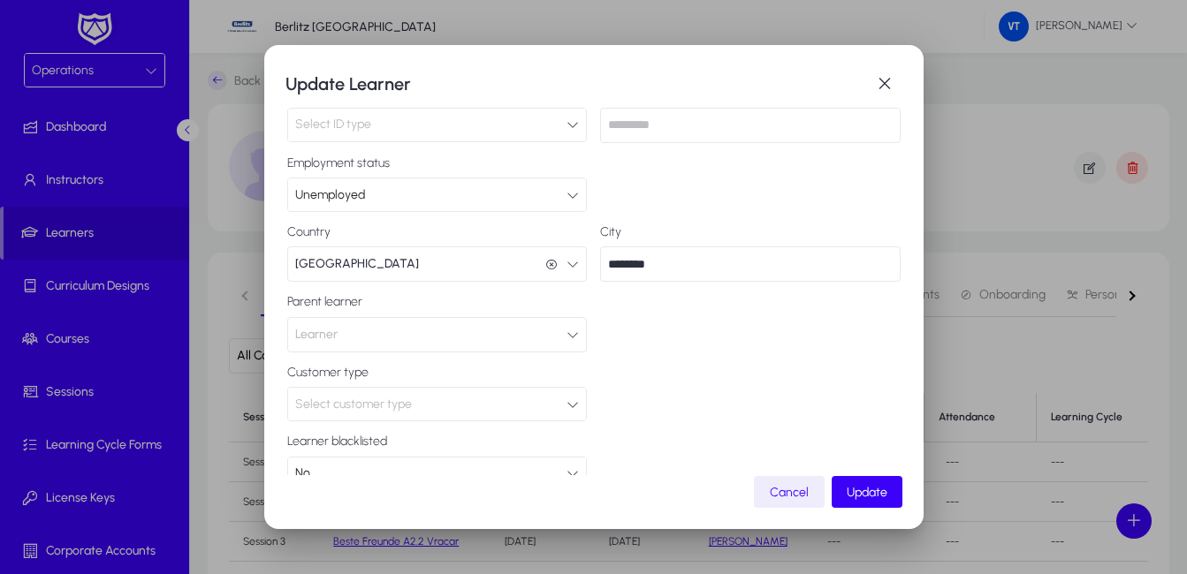
click at [570, 398] on icon at bounding box center [572, 404] width 12 height 12
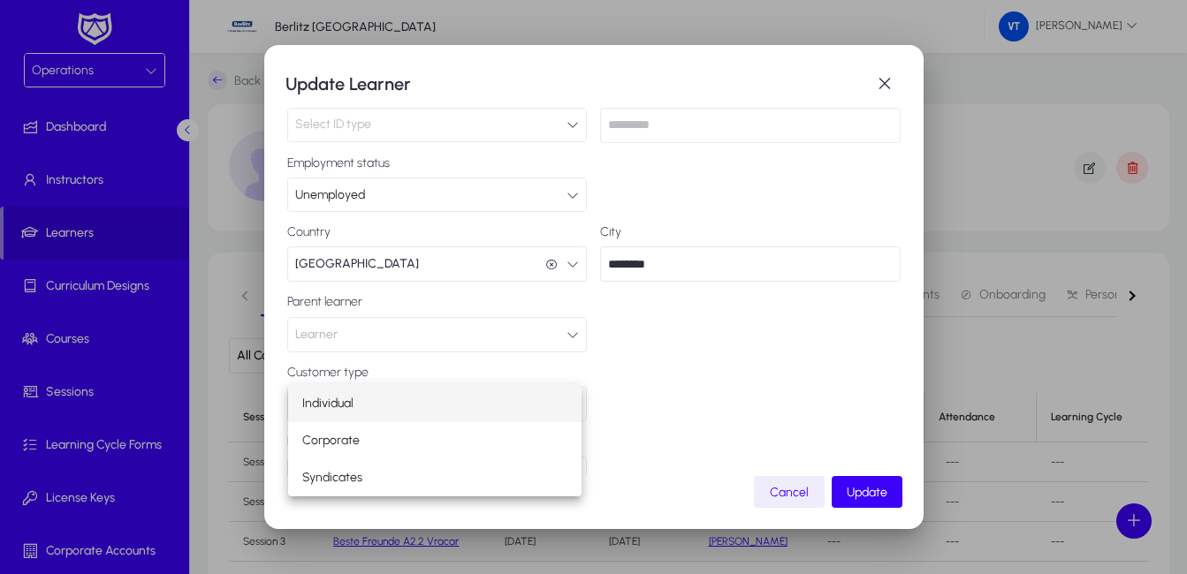
click at [671, 353] on div at bounding box center [593, 287] width 1187 height 574
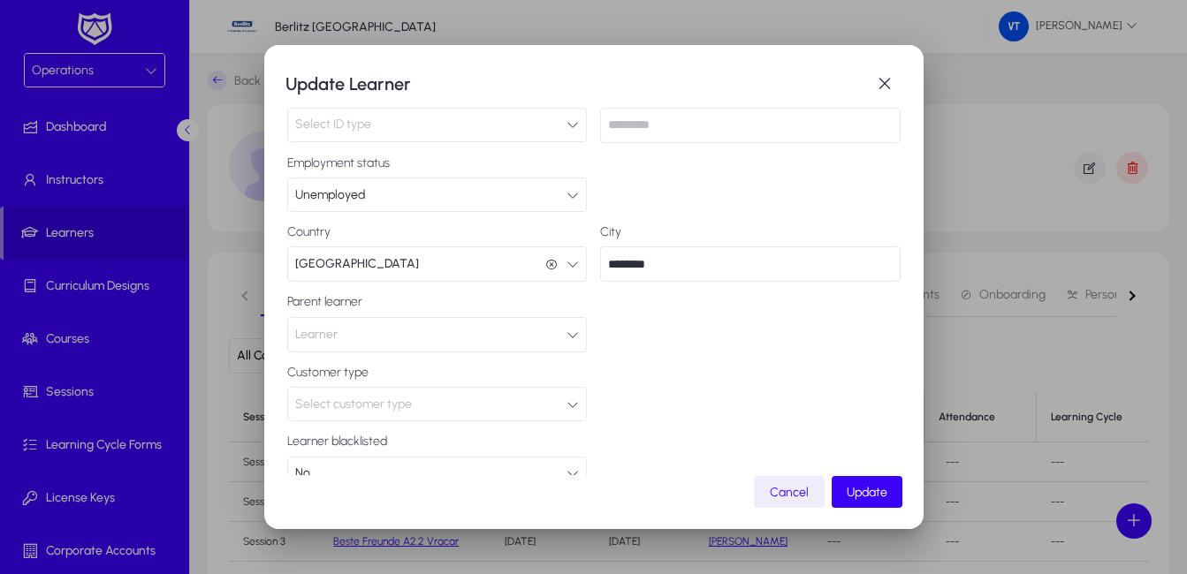
click at [571, 467] on icon at bounding box center [572, 473] width 12 height 12
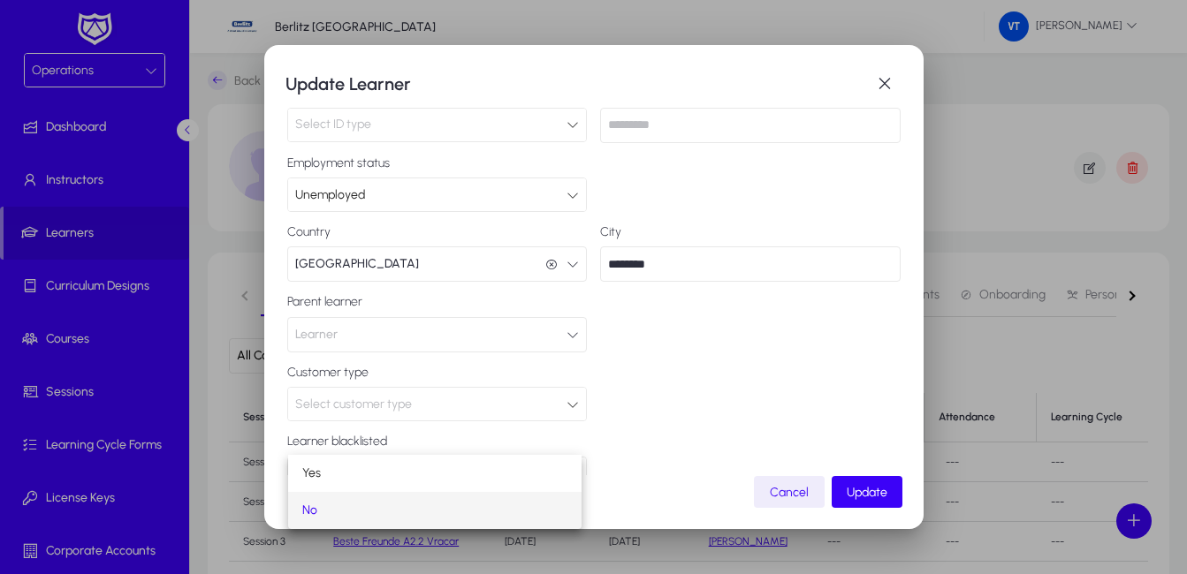
click at [571, 442] on div at bounding box center [593, 287] width 1187 height 574
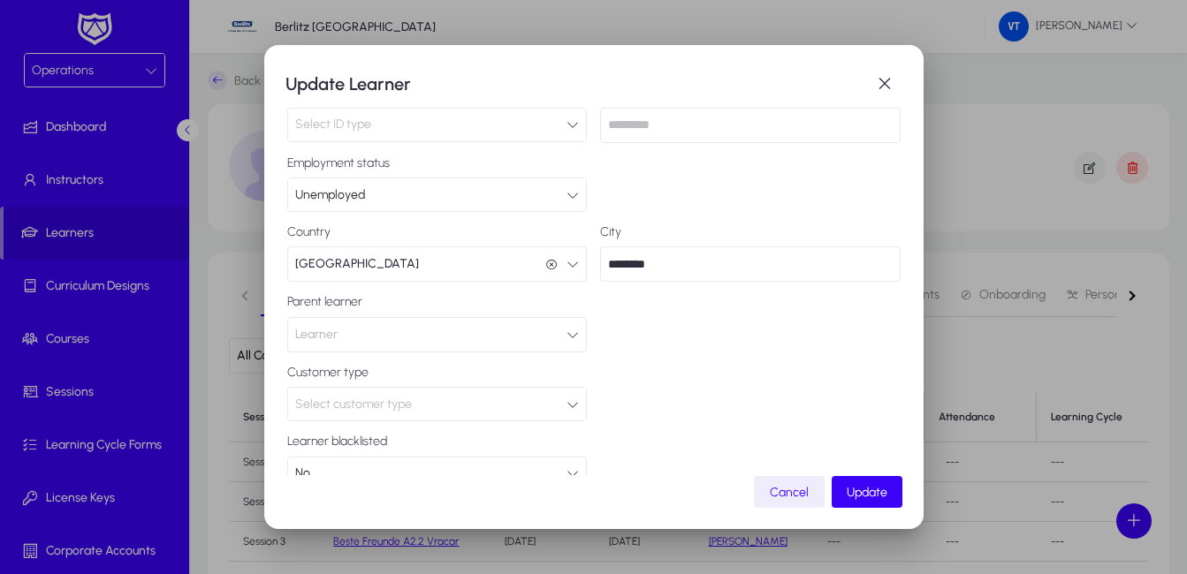
click at [571, 467] on icon at bounding box center [572, 473] width 12 height 12
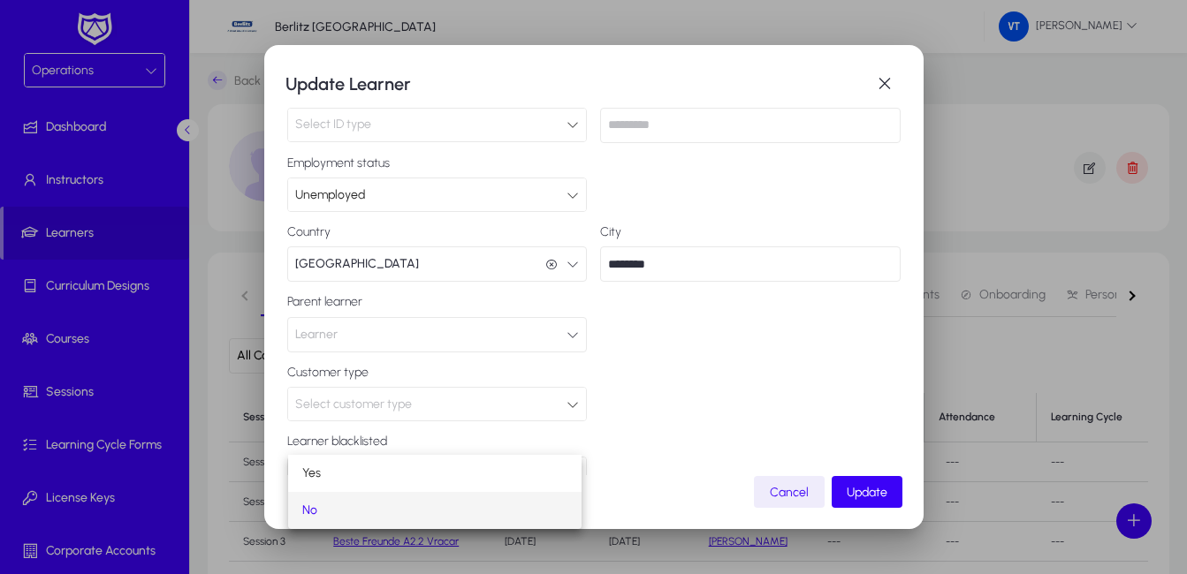
click at [571, 442] on div at bounding box center [593, 287] width 1187 height 574
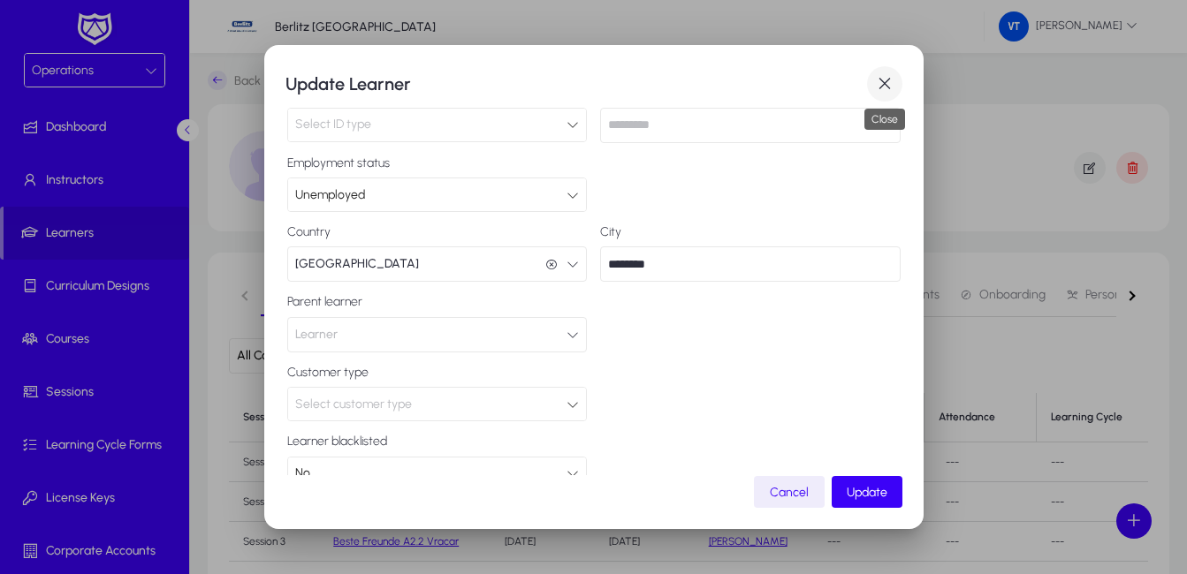
click at [877, 79] on span "button" at bounding box center [884, 83] width 35 height 35
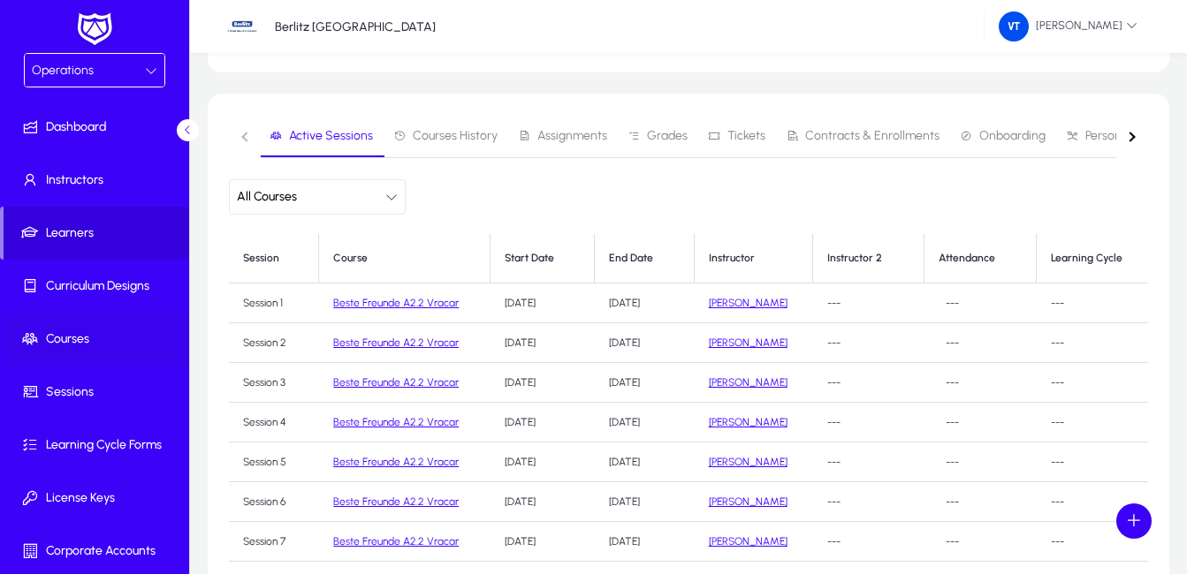
scroll to position [0, 0]
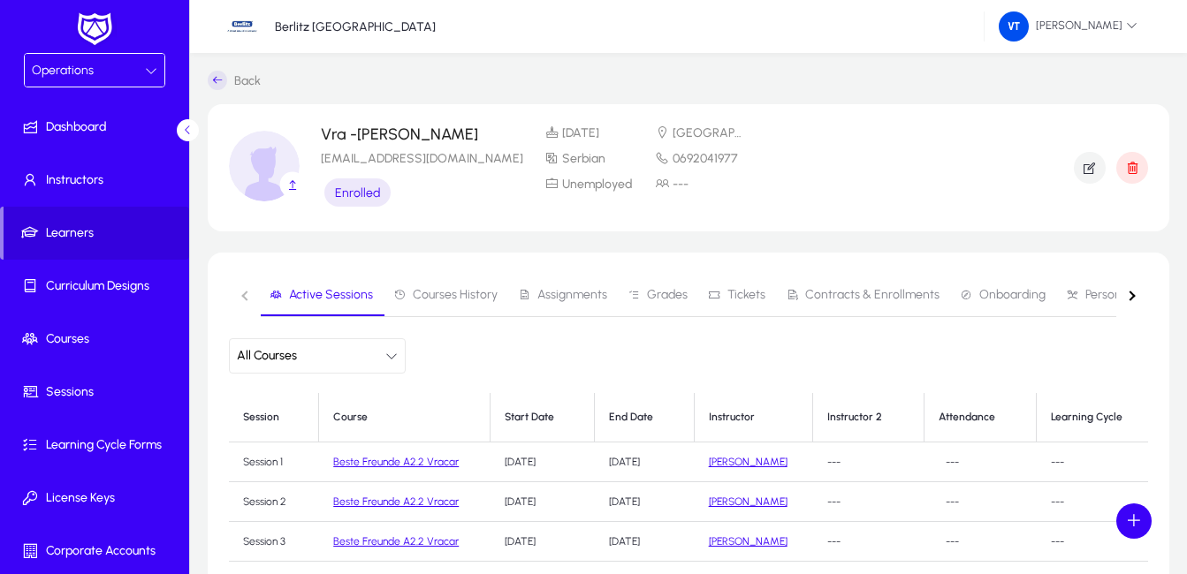
click at [96, 68] on div "Operations" at bounding box center [88, 70] width 113 height 23
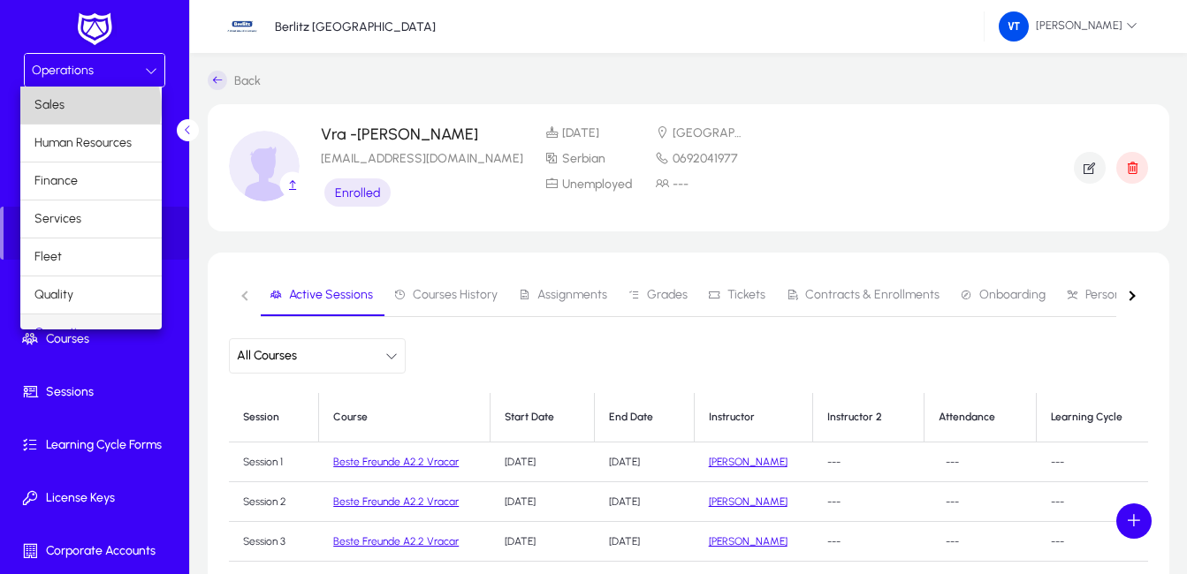
click at [89, 107] on mat-option "Sales" at bounding box center [90, 105] width 141 height 37
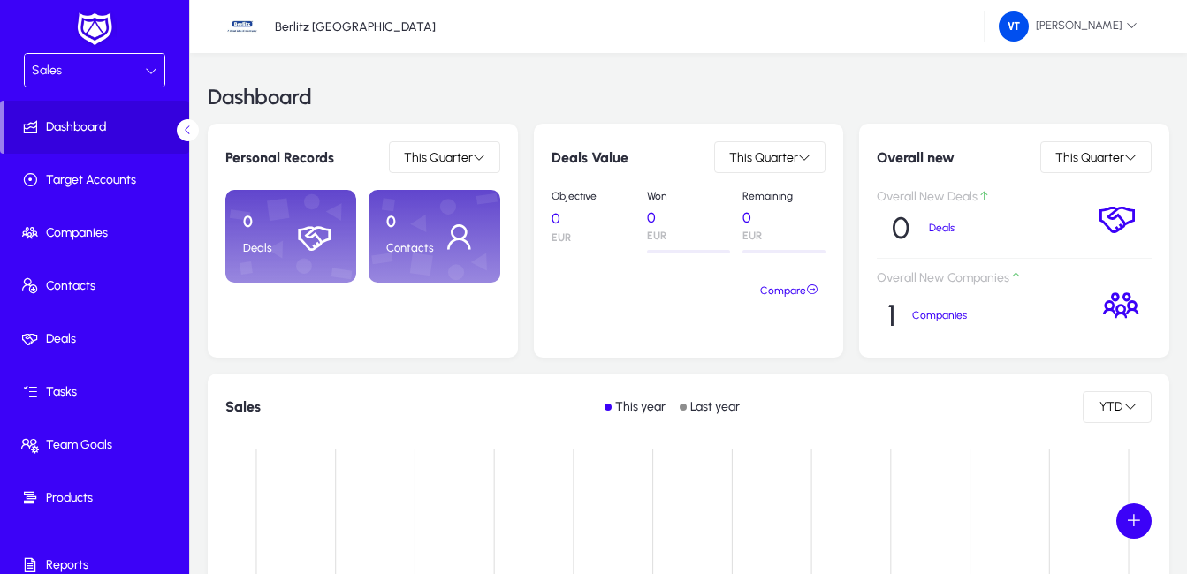
click at [145, 71] on icon at bounding box center [151, 70] width 12 height 12
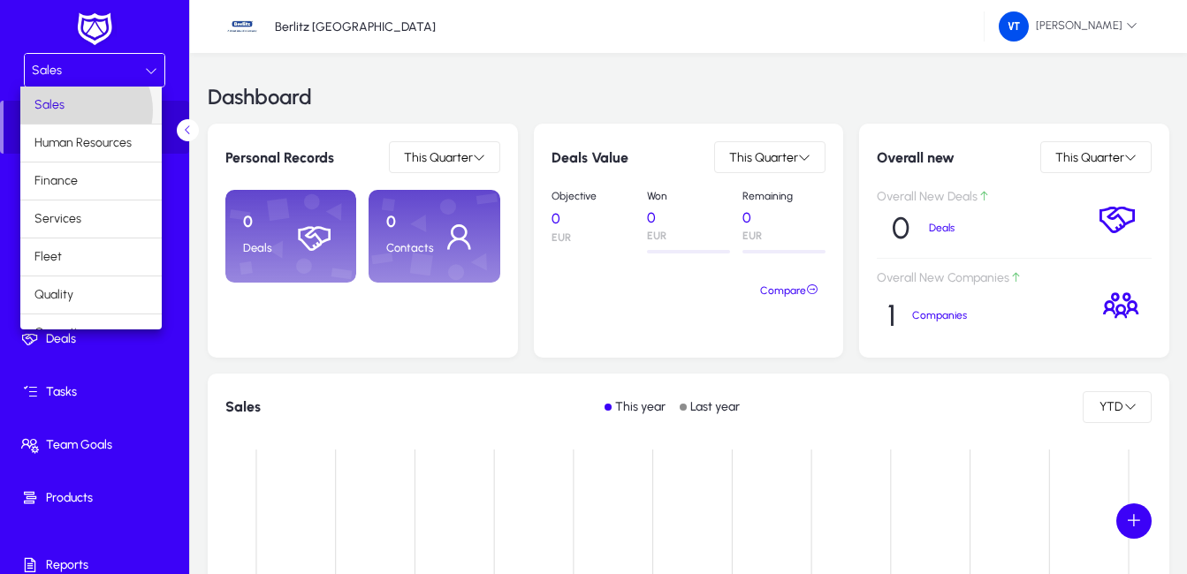
click at [82, 110] on mat-option "Sales" at bounding box center [90, 105] width 141 height 37
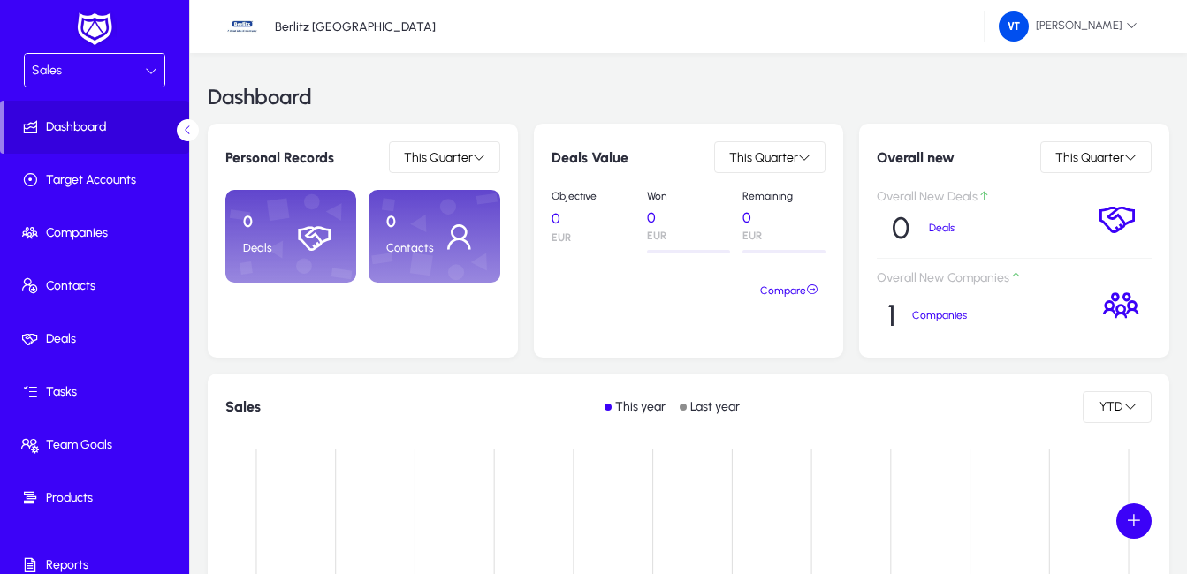
click at [150, 70] on icon at bounding box center [151, 70] width 12 height 12
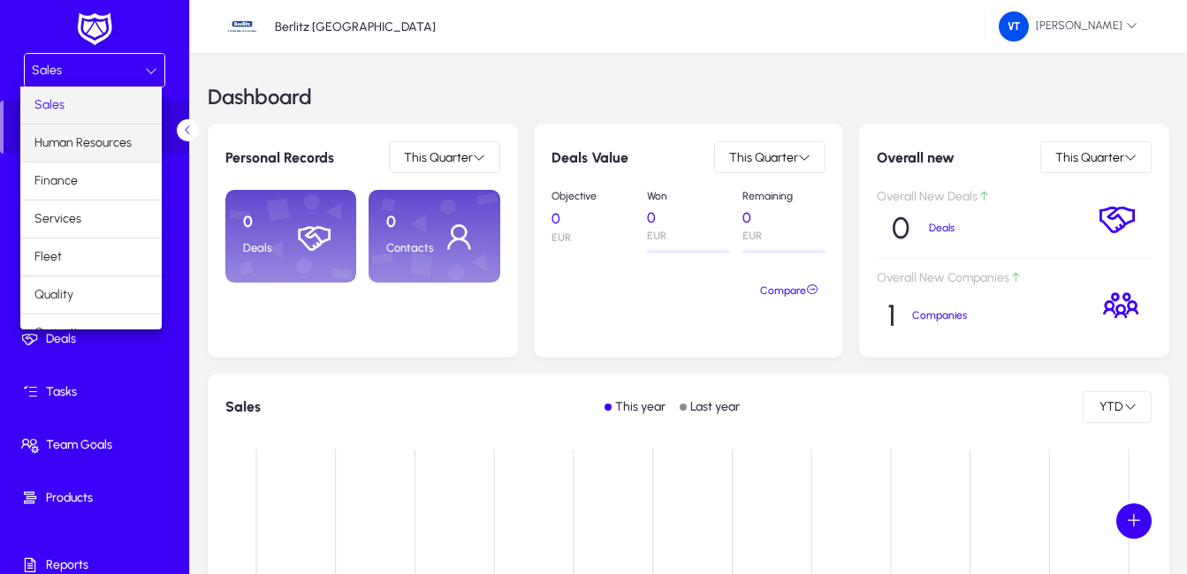
click at [68, 148] on span "Human Resources" at bounding box center [82, 143] width 97 height 21
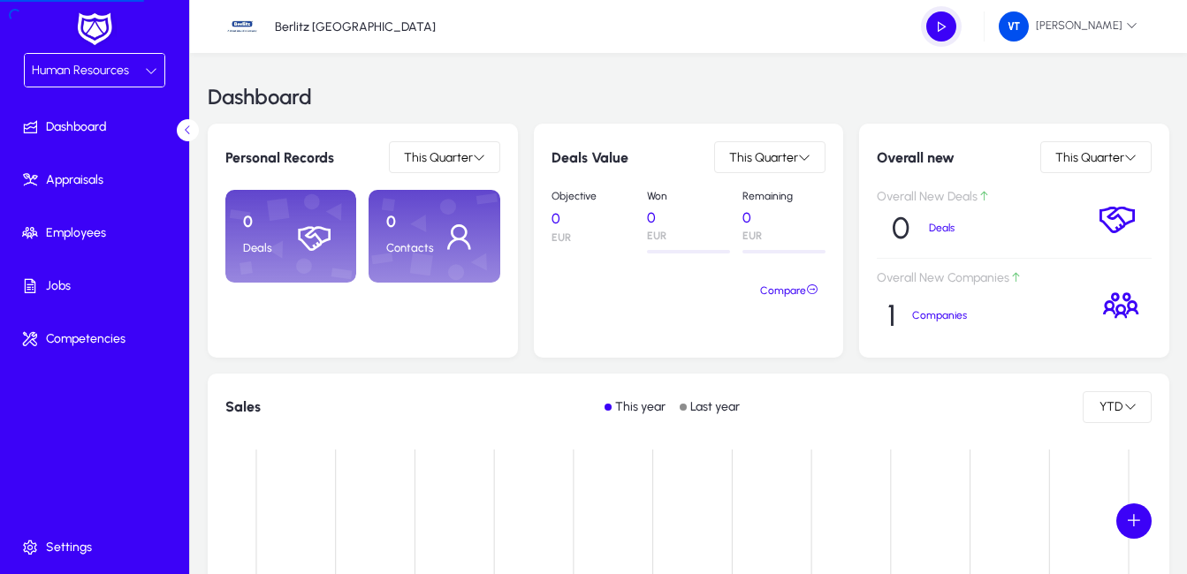
click at [92, 70] on span "Human Resources" at bounding box center [80, 70] width 97 height 15
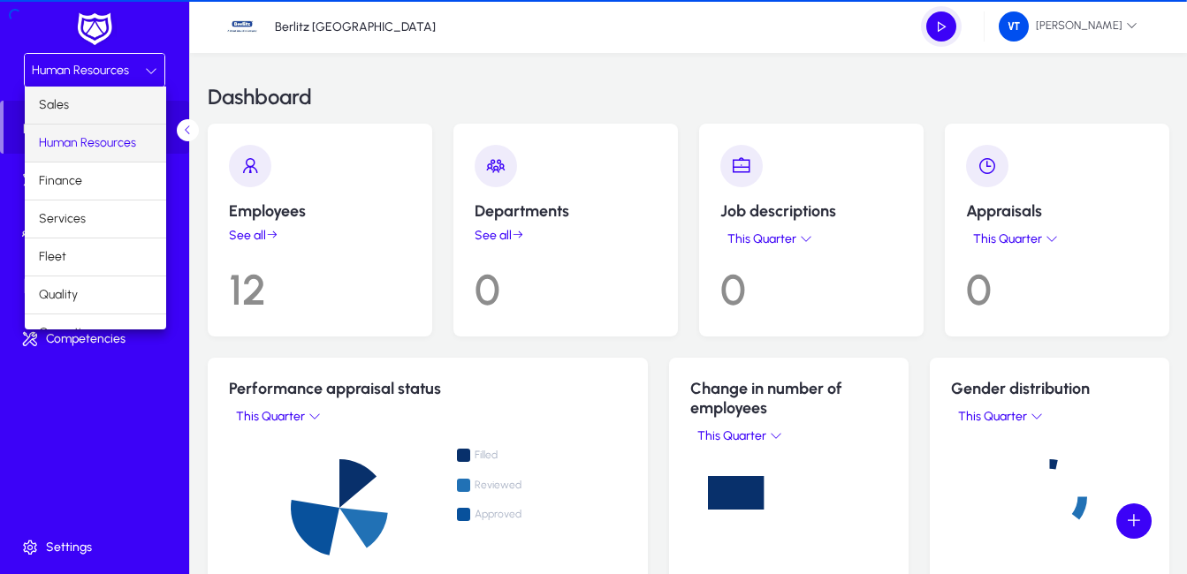
click at [83, 106] on mat-option "Sales" at bounding box center [95, 105] width 141 height 37
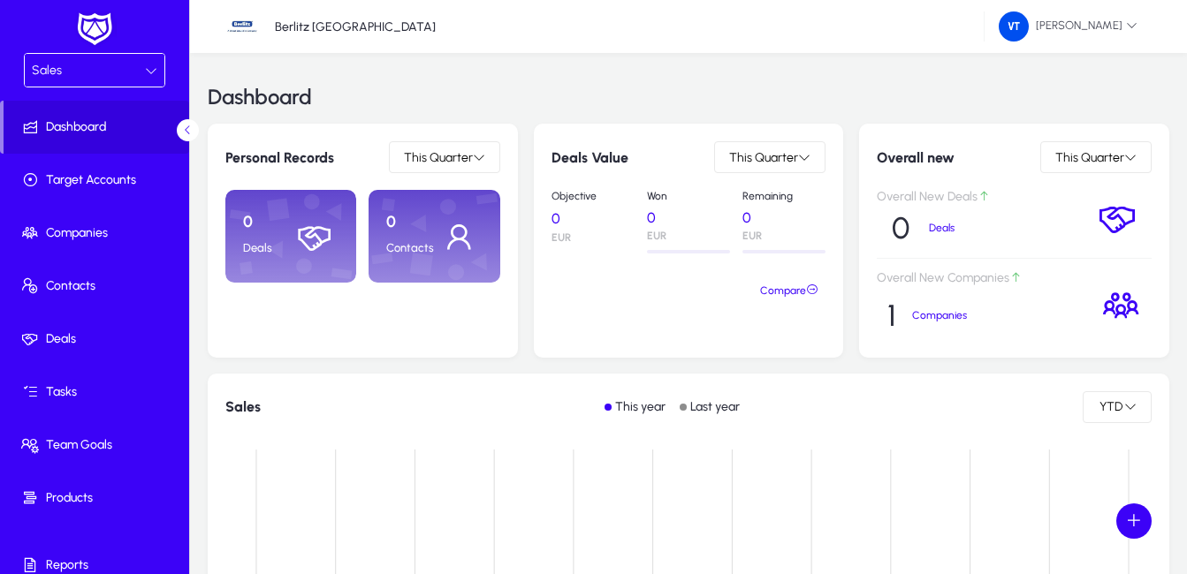
click at [153, 70] on div "Sales" at bounding box center [95, 70] width 140 height 33
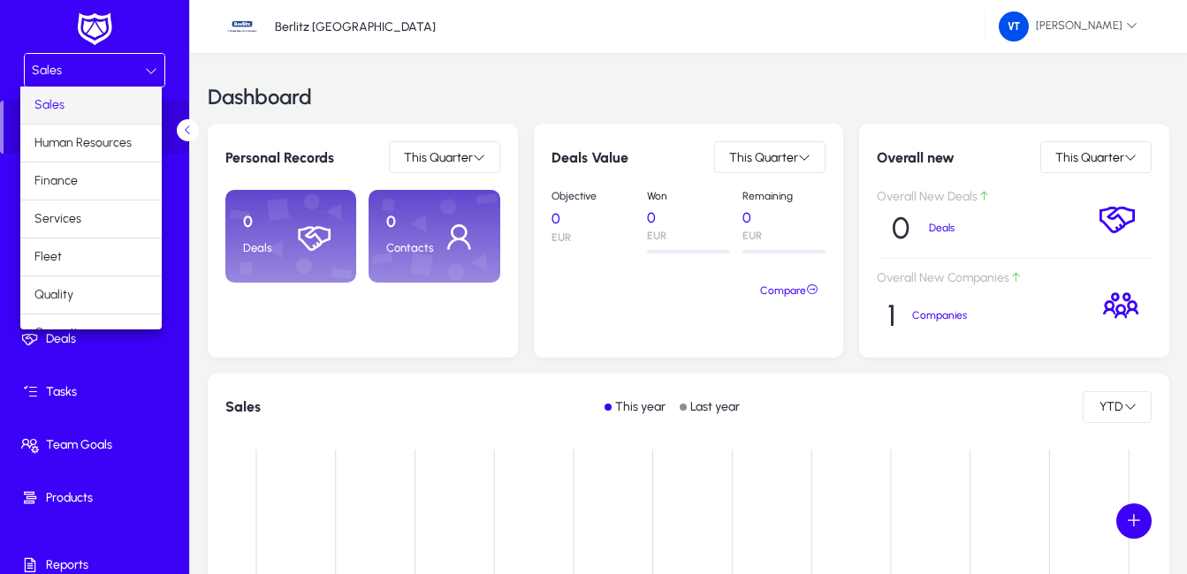
click at [148, 72] on div at bounding box center [593, 287] width 1187 height 574
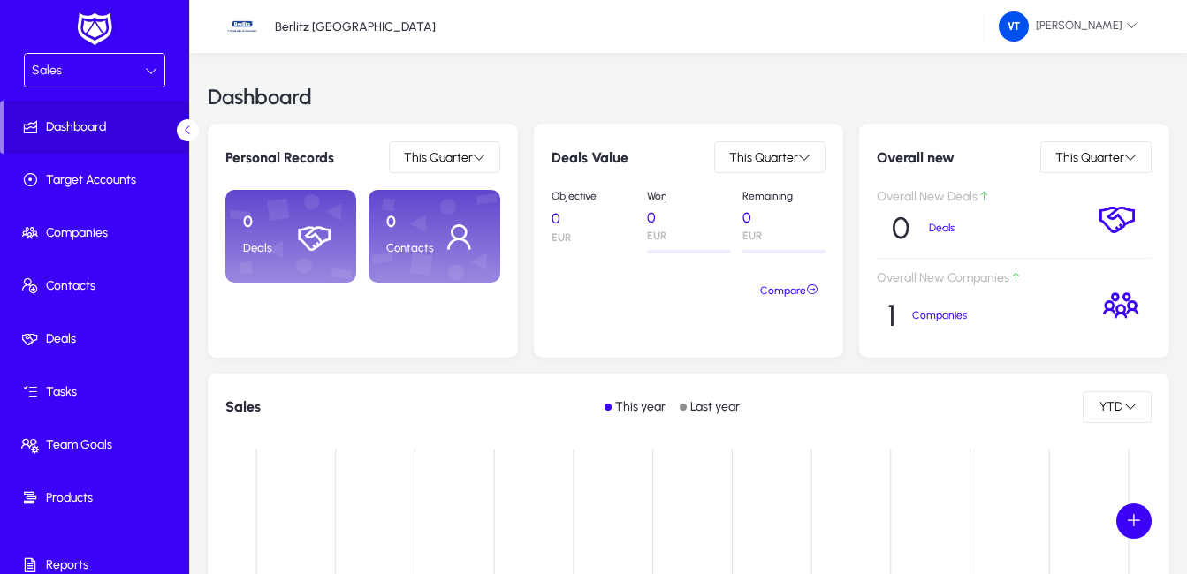
click at [149, 69] on icon at bounding box center [151, 70] width 12 height 12
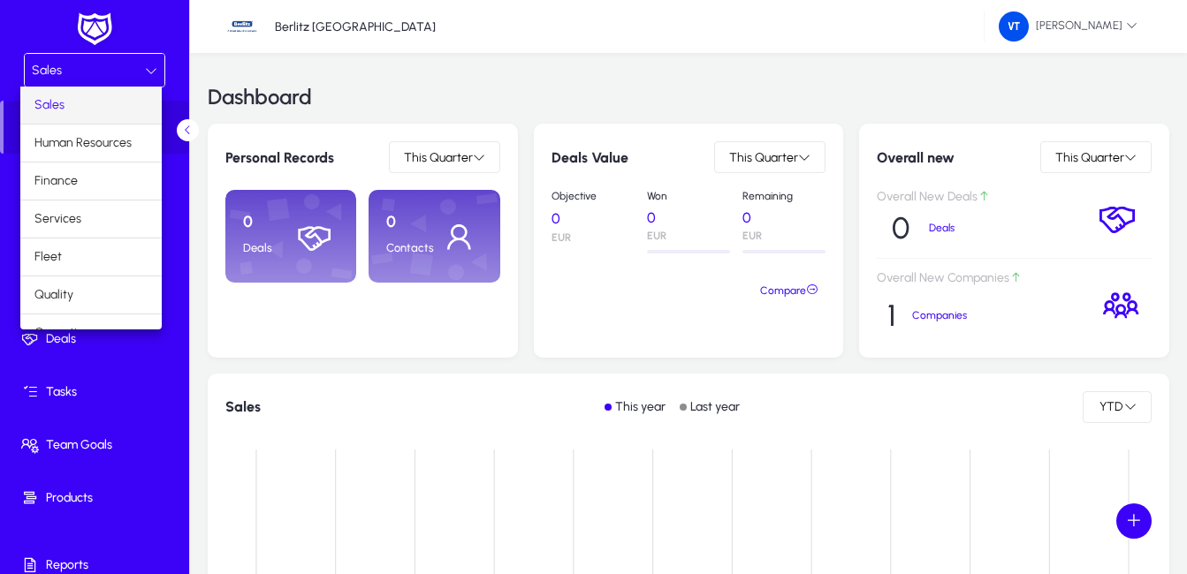
click at [149, 70] on div at bounding box center [593, 287] width 1187 height 574
